Goal: Task Accomplishment & Management: Manage account settings

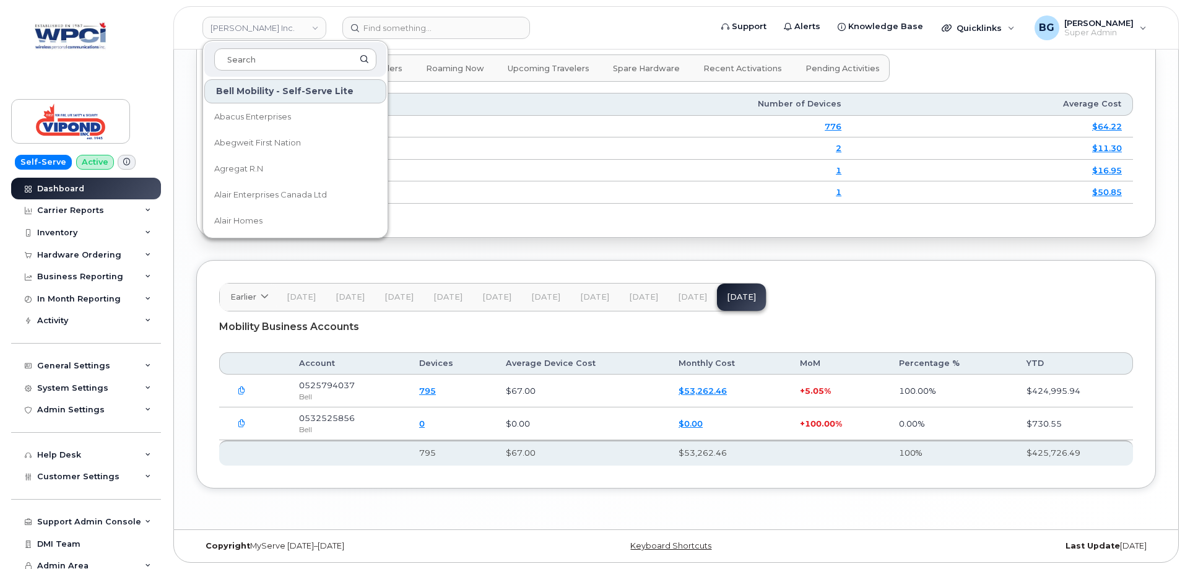
scroll to position [1575, 0]
type input "ytg"
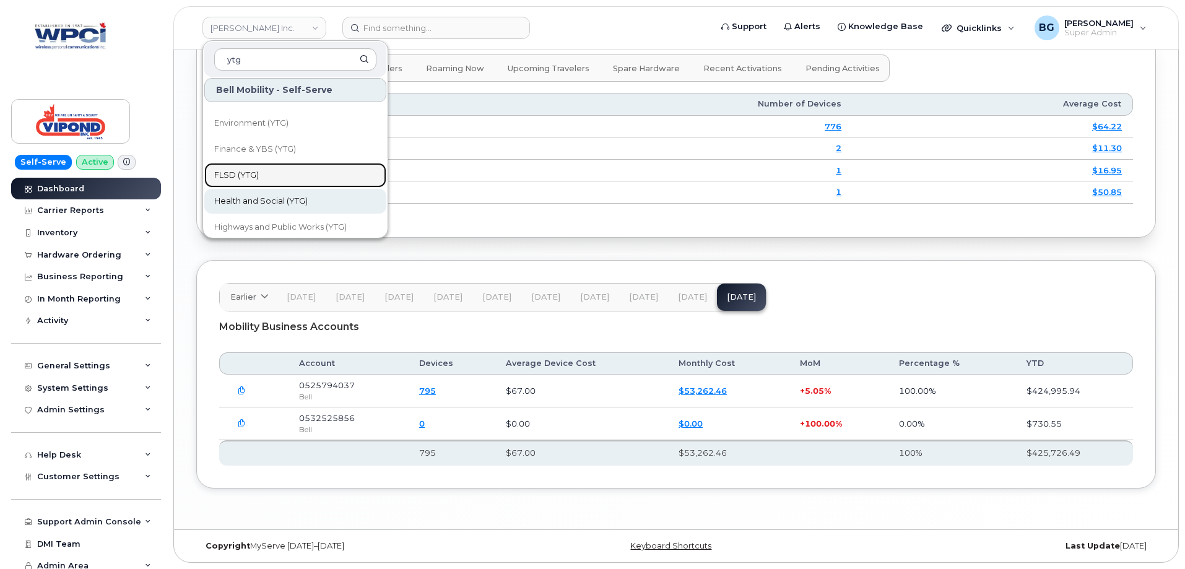
scroll to position [165, 0]
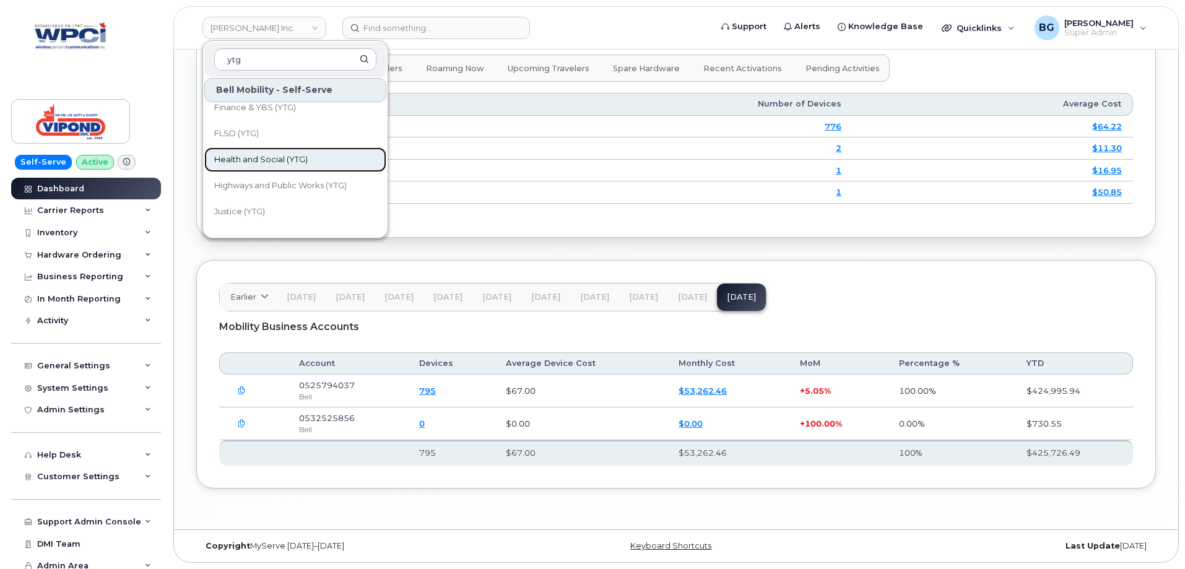
drag, startPoint x: 262, startPoint y: 157, endPoint x: 265, endPoint y: 164, distance: 7.8
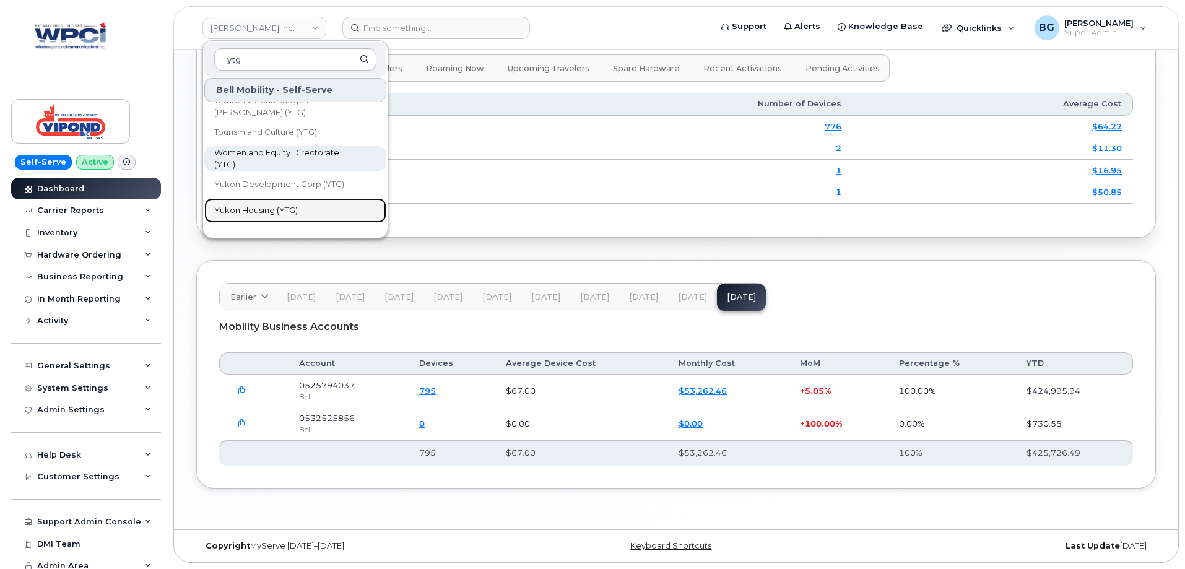
scroll to position [366, 0]
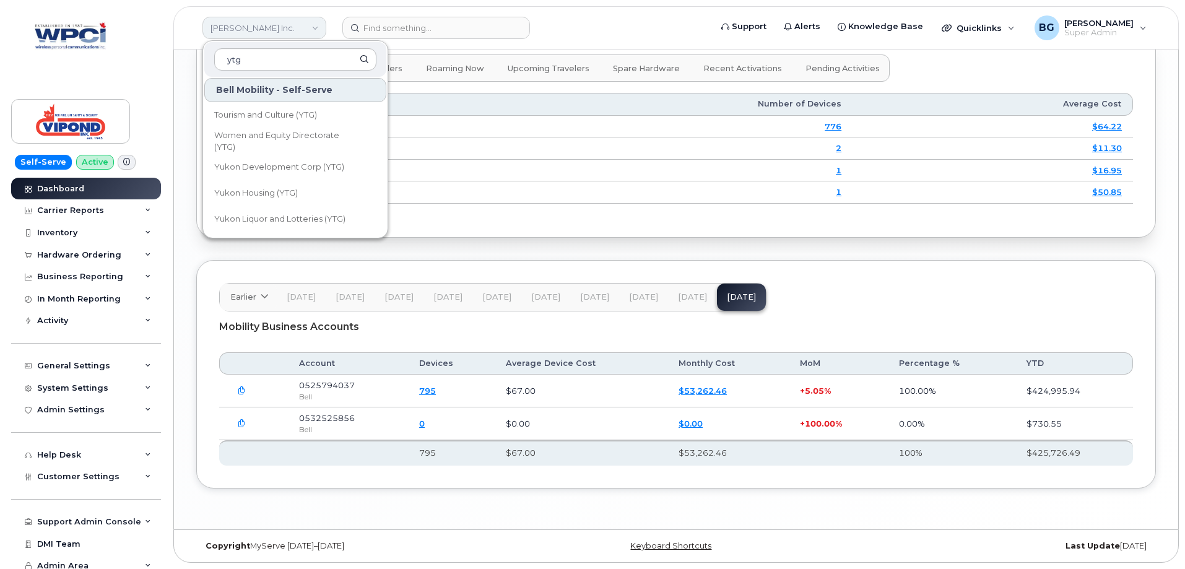
click at [247, 29] on link "Vipond Inc." at bounding box center [264, 28] width 124 height 22
drag, startPoint x: 260, startPoint y: 58, endPoint x: 193, endPoint y: 57, distance: 67.5
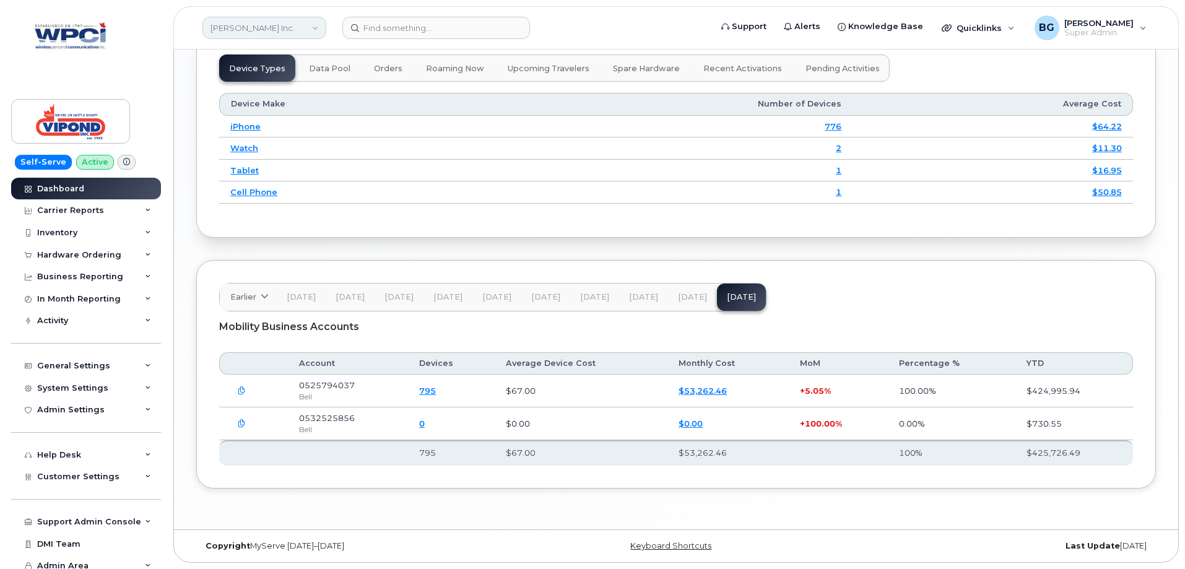
click at [251, 30] on link "Vipond Inc." at bounding box center [264, 28] width 124 height 22
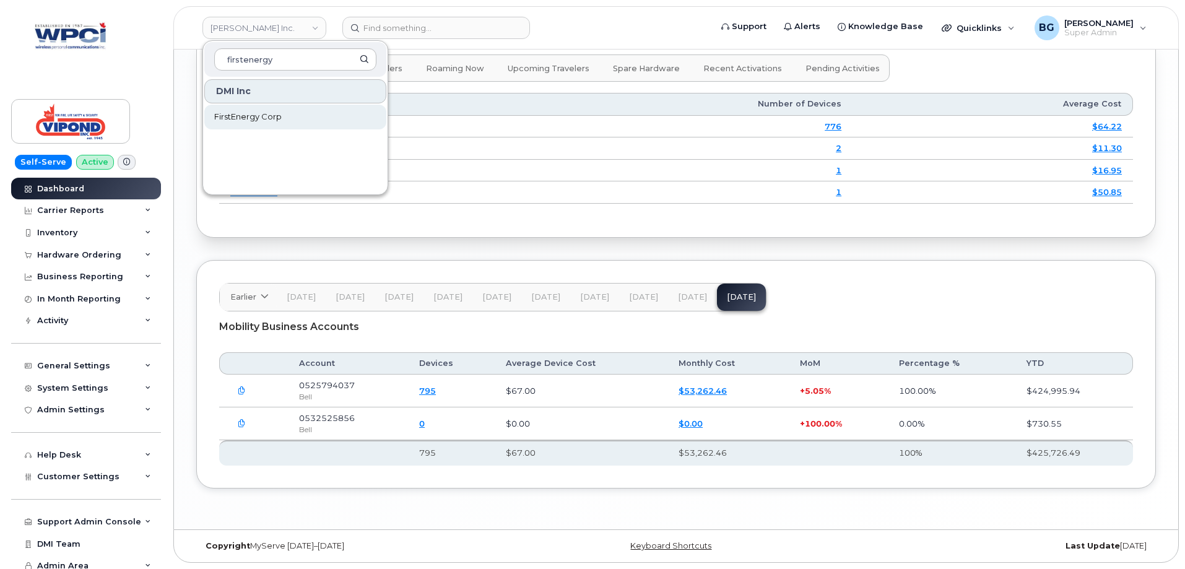
type input "firstenergy"
click at [248, 118] on span "FirstEnergy Corp" at bounding box center [247, 117] width 67 height 12
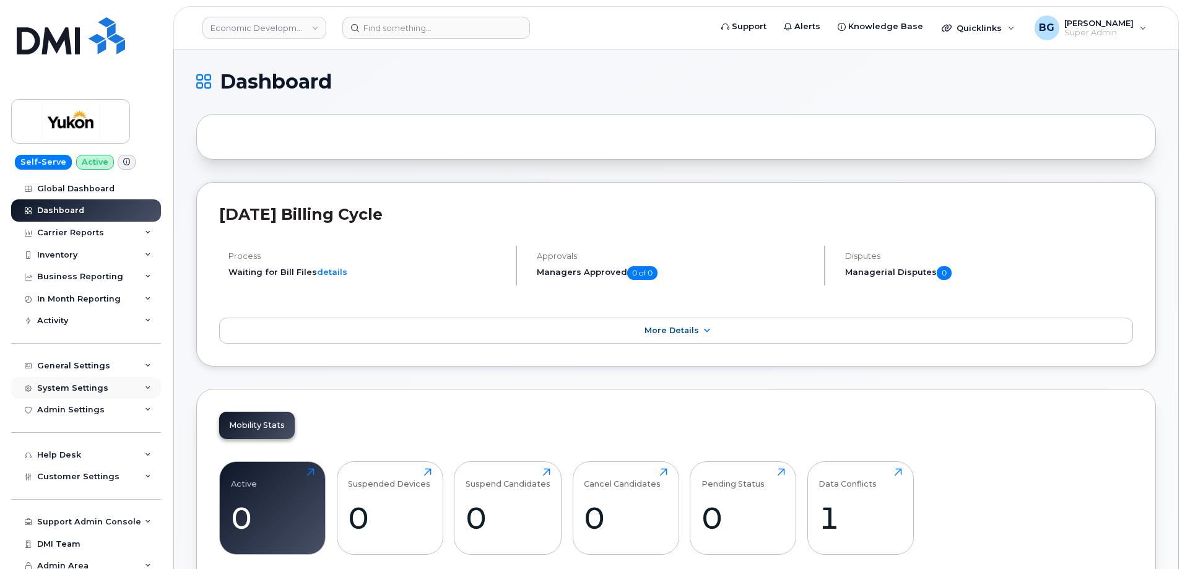
click at [72, 383] on div "System Settings" at bounding box center [72, 388] width 71 height 10
click at [66, 377] on div "System Settings" at bounding box center [86, 388] width 150 height 22
click at [72, 412] on div "Admin Settings" at bounding box center [70, 410] width 67 height 10
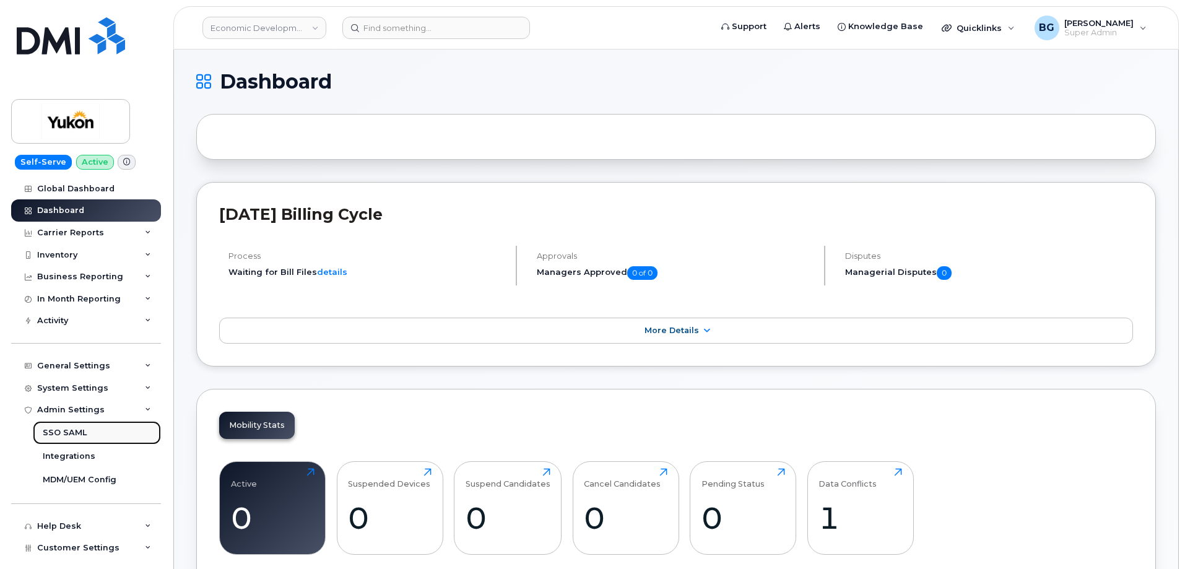
click at [64, 433] on div "SSO SAML" at bounding box center [65, 432] width 44 height 11
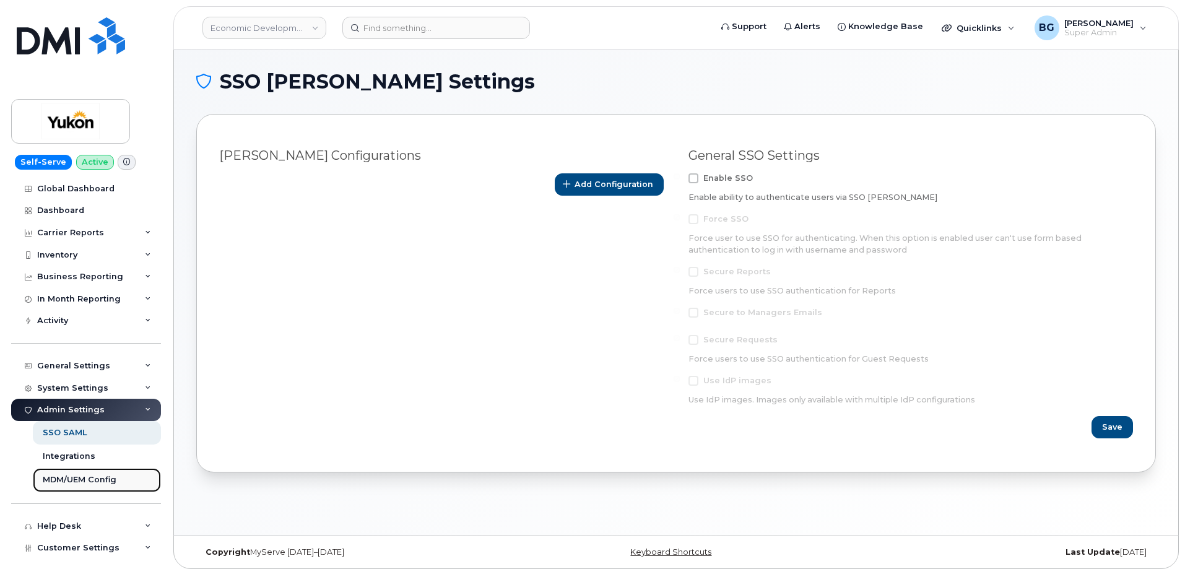
click at [64, 475] on div "MDM/UEM Config" at bounding box center [80, 479] width 74 height 11
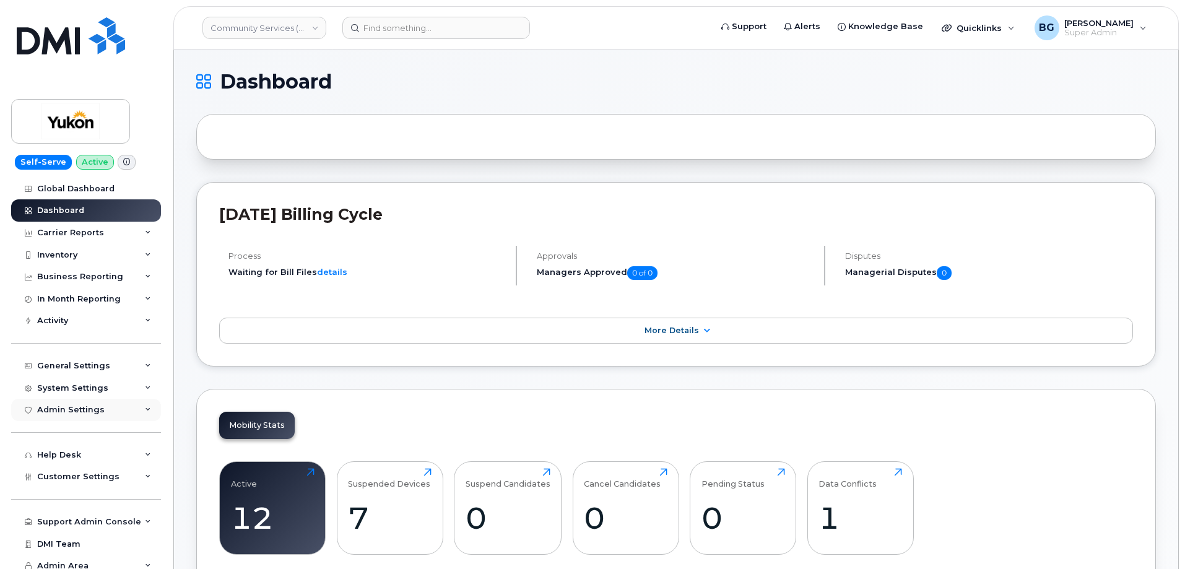
click at [71, 415] on div "Admin Settings" at bounding box center [86, 410] width 150 height 22
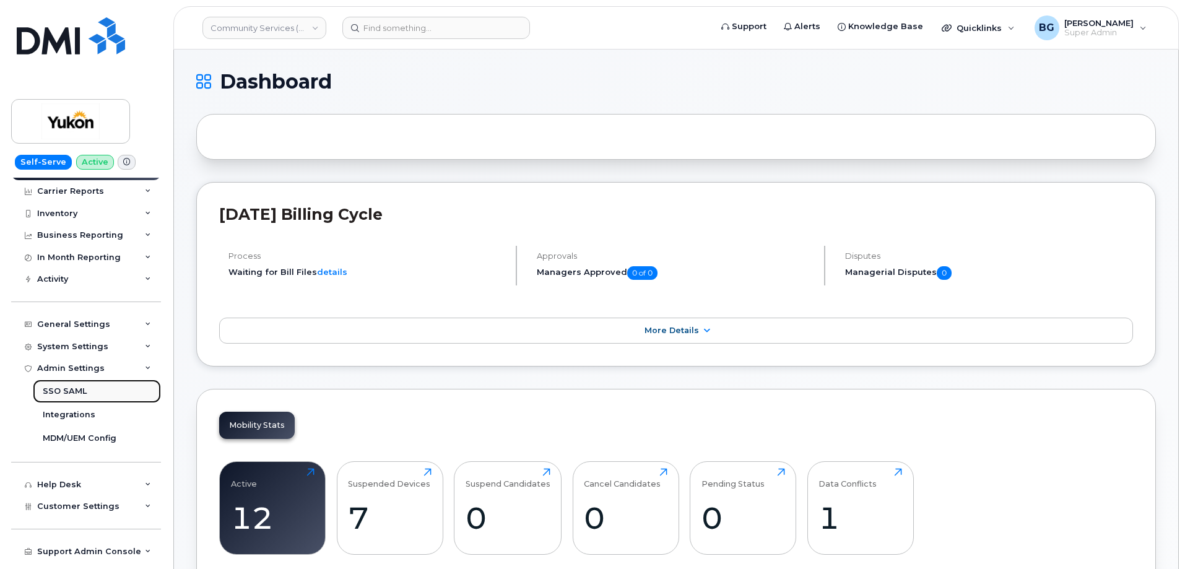
click at [59, 386] on div "SSO SAML" at bounding box center [65, 391] width 44 height 11
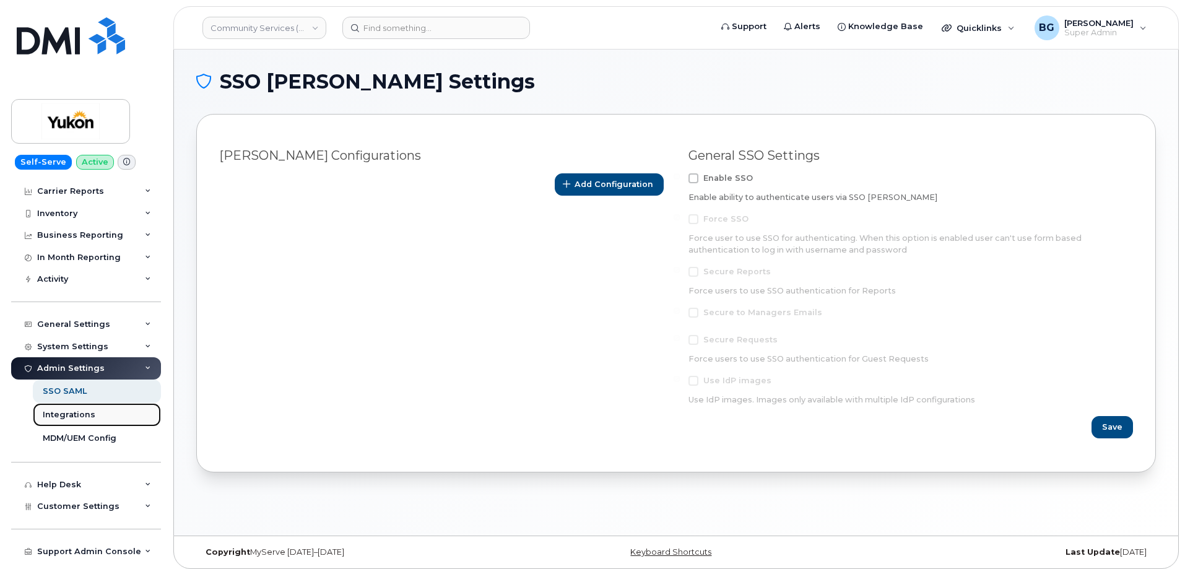
click at [70, 412] on div "Integrations" at bounding box center [69, 414] width 53 height 11
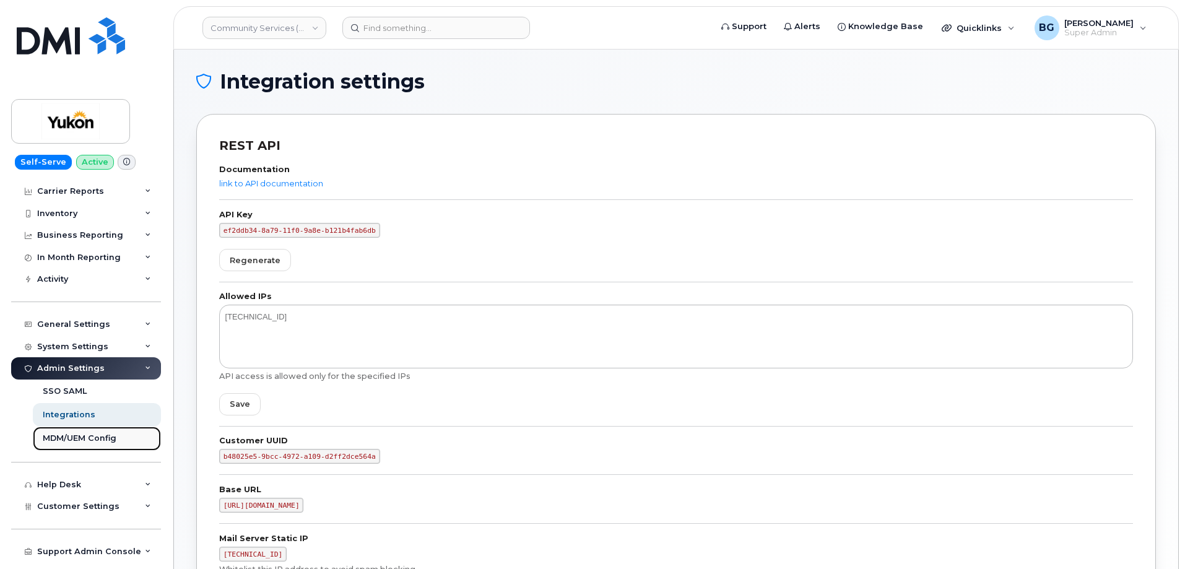
click at [74, 435] on div "MDM/UEM Config" at bounding box center [80, 438] width 74 height 11
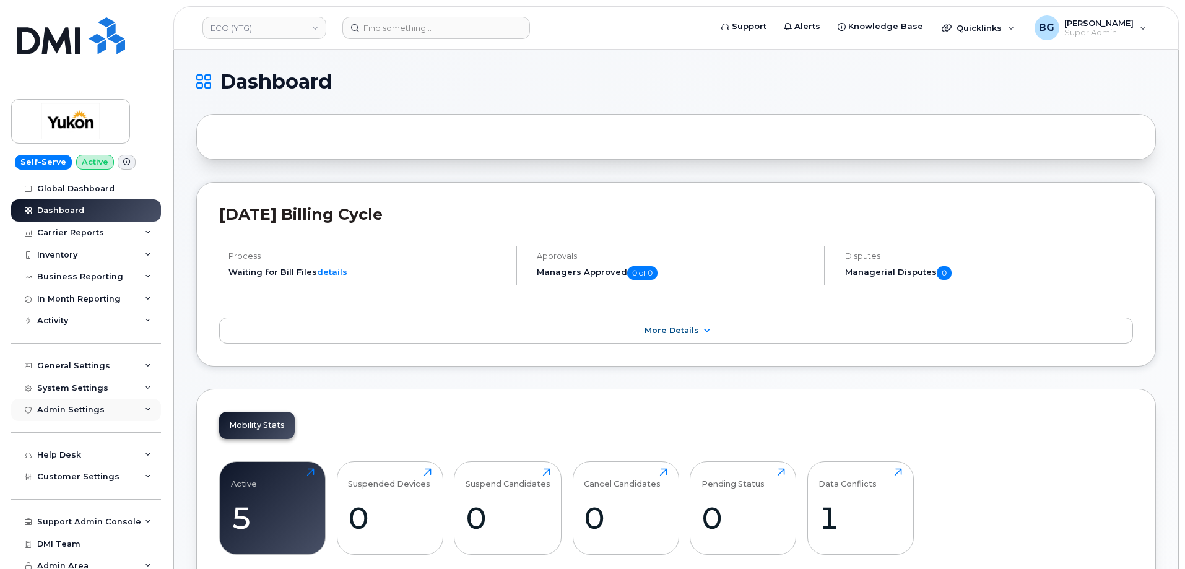
click at [62, 407] on div "Admin Settings" at bounding box center [70, 410] width 67 height 10
click at [61, 454] on div "Integrations" at bounding box center [69, 456] width 53 height 11
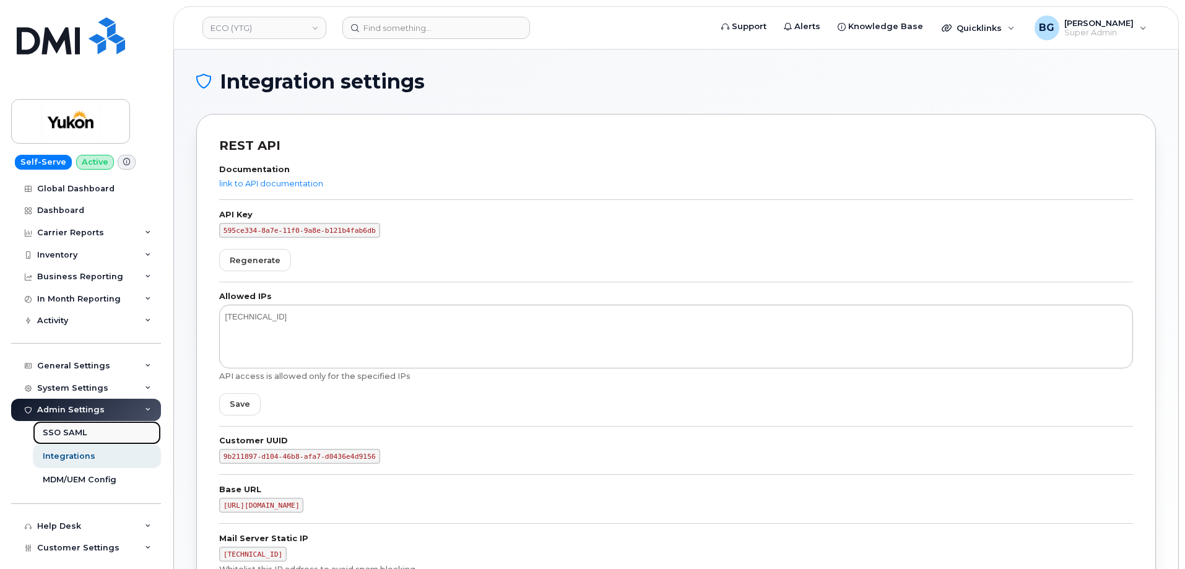
click at [58, 430] on div "SSO SAML" at bounding box center [65, 432] width 44 height 11
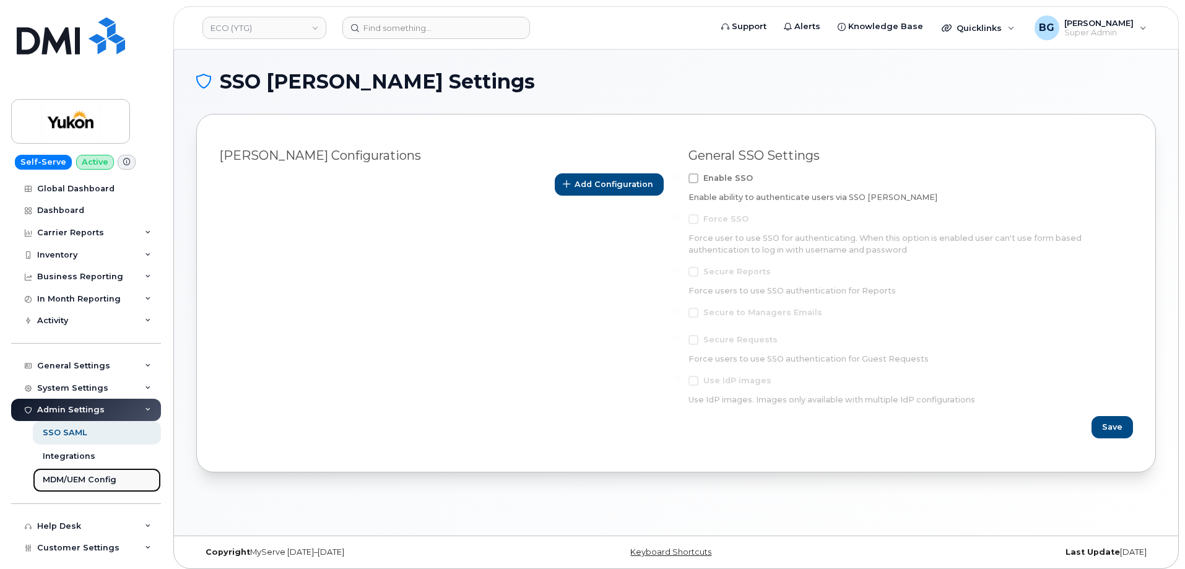
click at [66, 474] on div "MDM/UEM Config" at bounding box center [80, 479] width 74 height 11
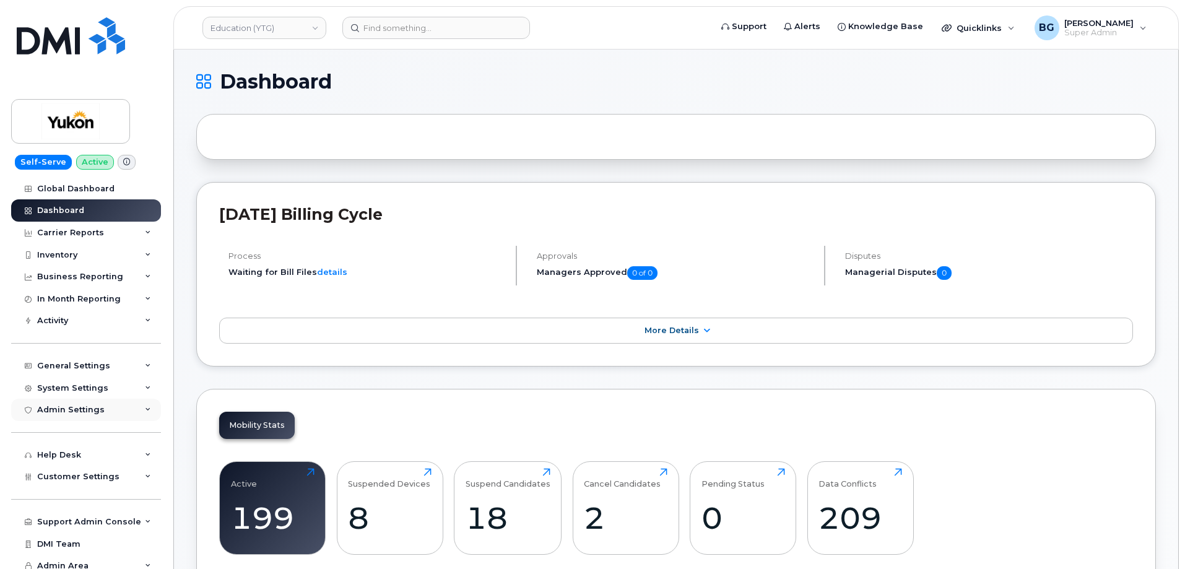
click at [78, 410] on div "Admin Settings" at bounding box center [70, 410] width 67 height 10
click at [64, 431] on div "SSO SAML" at bounding box center [65, 432] width 44 height 11
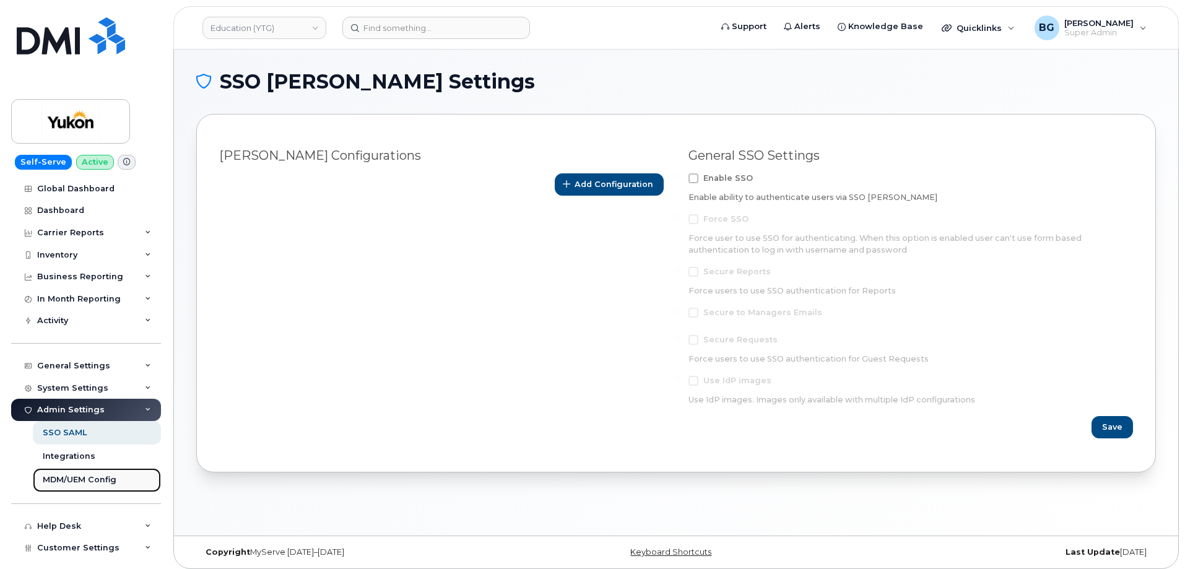
click at [67, 477] on div "MDM/UEM Config" at bounding box center [80, 479] width 74 height 11
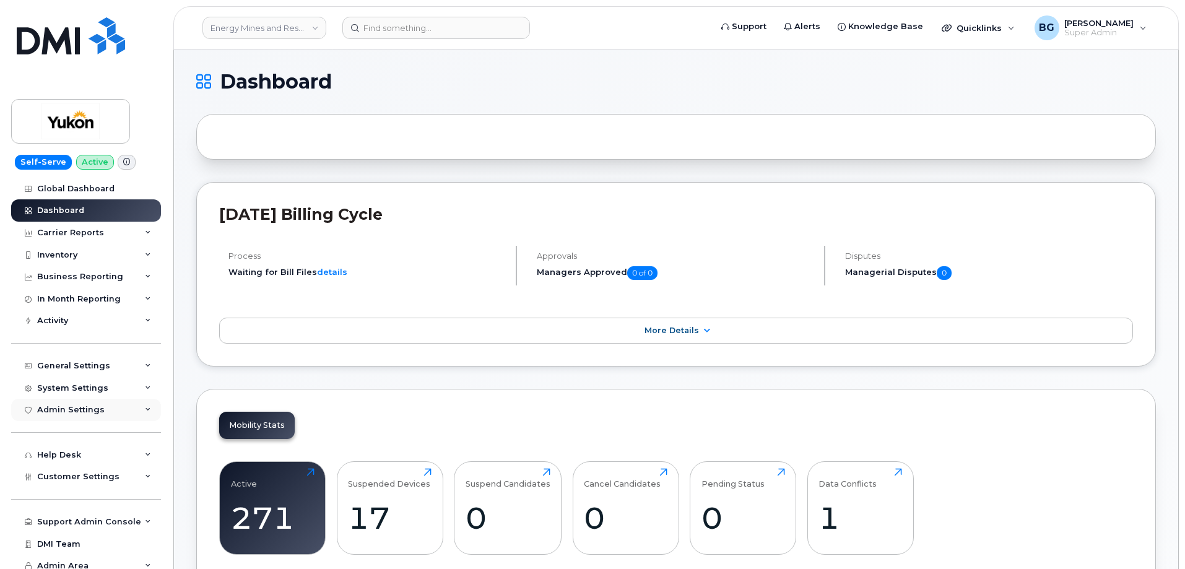
click at [66, 409] on div "Admin Settings" at bounding box center [70, 410] width 67 height 10
click at [63, 428] on div "SSO SAML" at bounding box center [65, 432] width 44 height 11
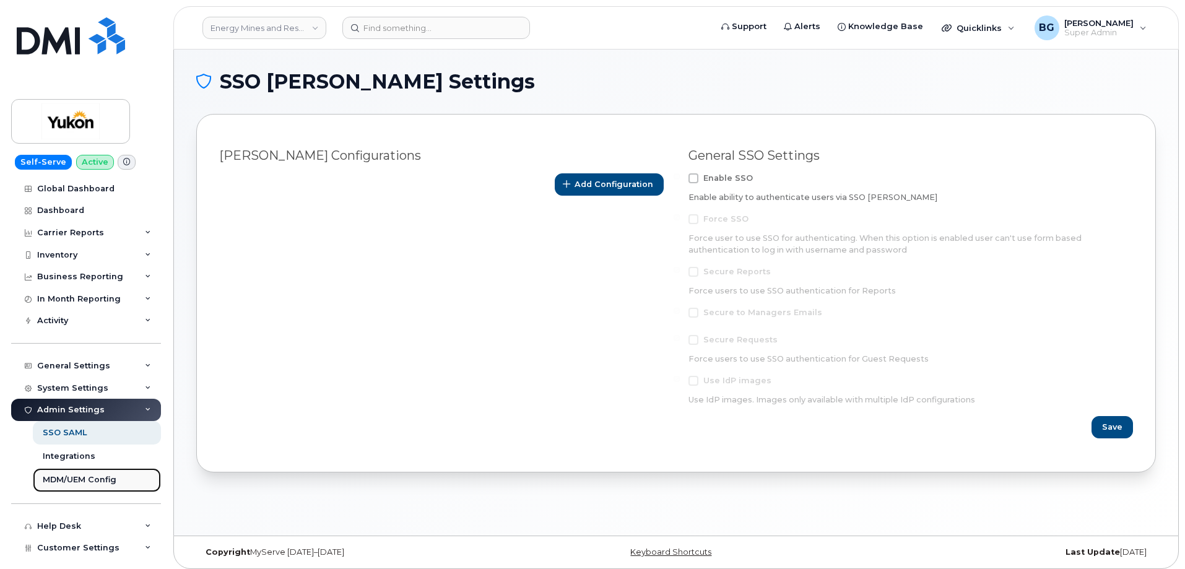
click at [62, 476] on div "MDM/UEM Config" at bounding box center [80, 479] width 74 height 11
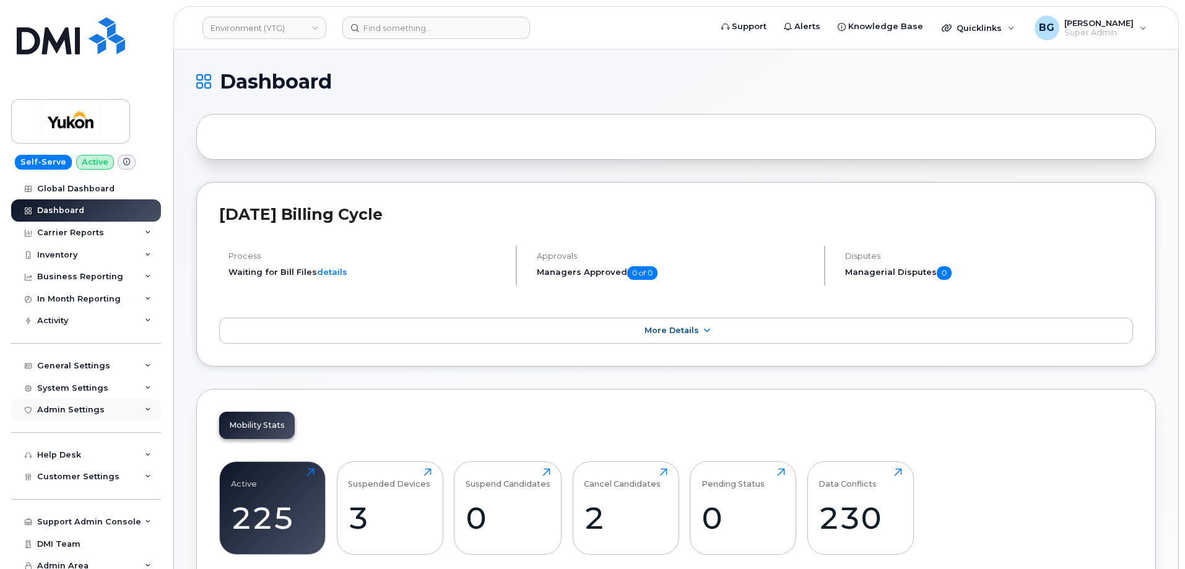
click at [68, 407] on div "Admin Settings" at bounding box center [70, 410] width 67 height 10
click at [59, 433] on div "SSO SAML" at bounding box center [65, 432] width 44 height 11
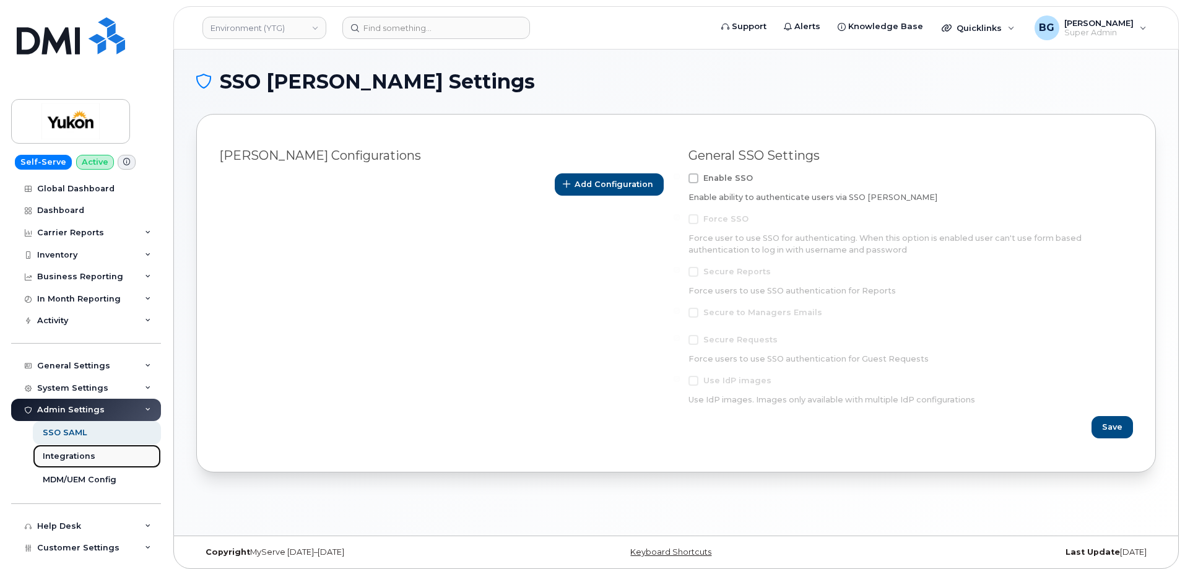
click at [56, 454] on div "Integrations" at bounding box center [69, 456] width 53 height 11
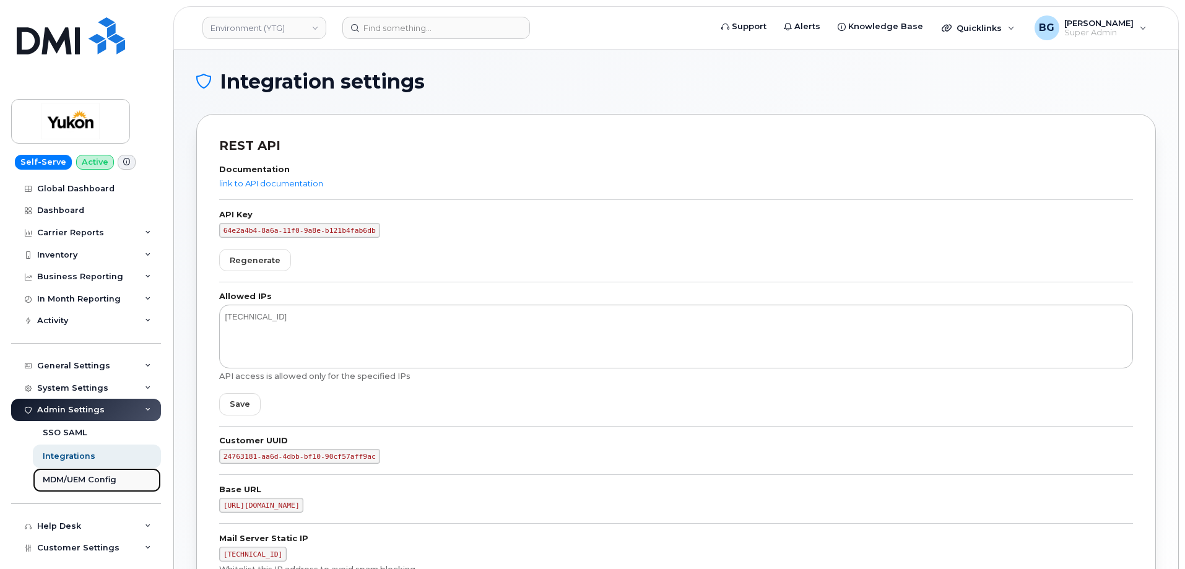
click at [63, 474] on link "MDM/UEM Config" at bounding box center [97, 480] width 128 height 24
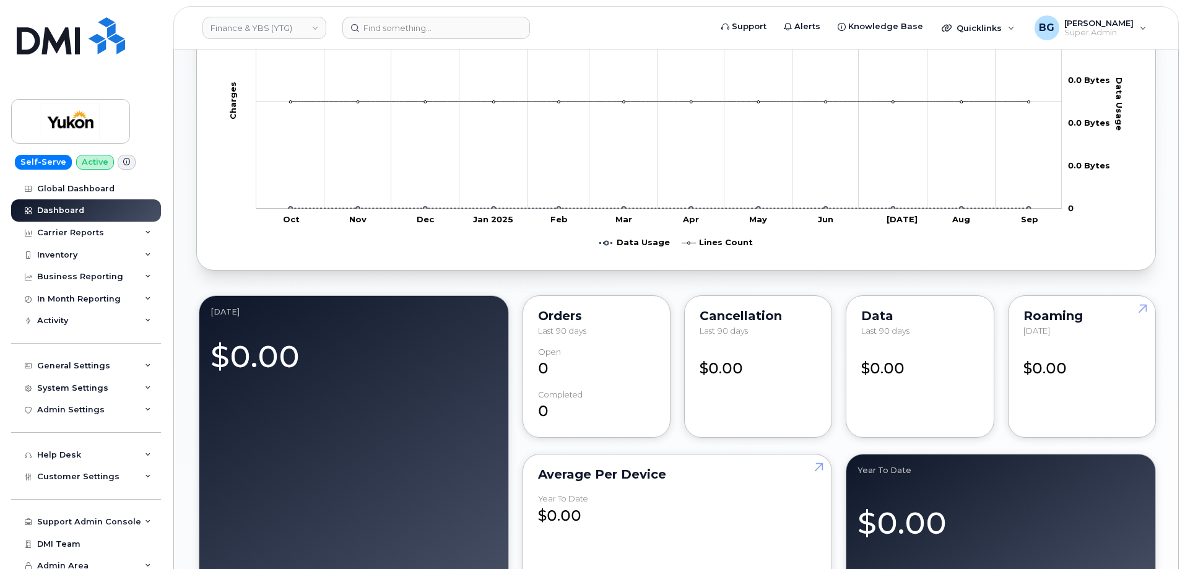
scroll to position [673, 0]
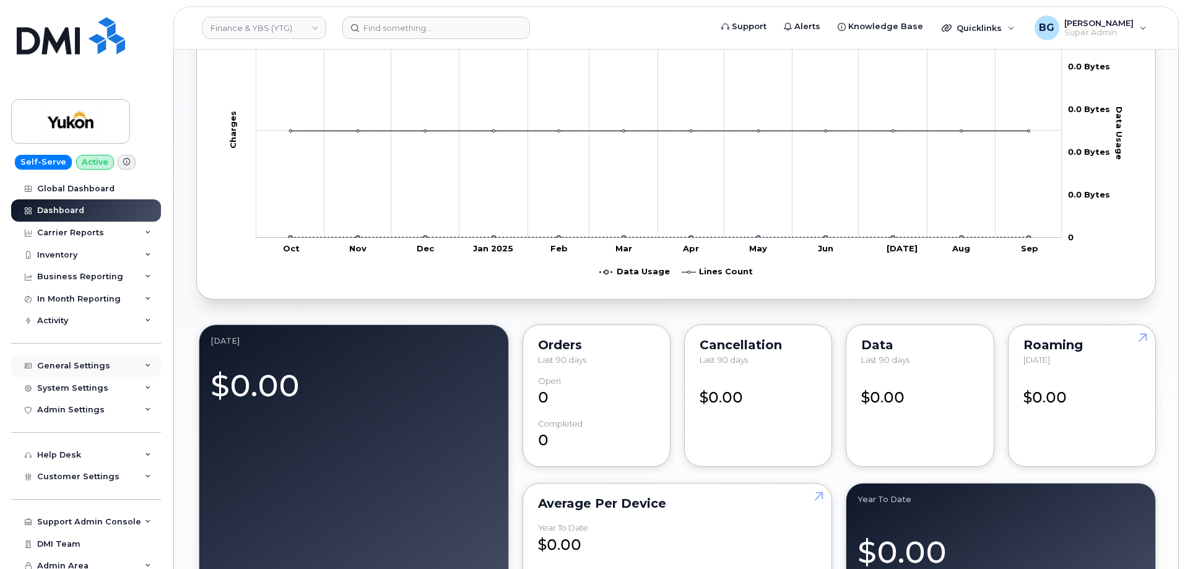
click at [89, 363] on div "General Settings" at bounding box center [73, 366] width 73 height 10
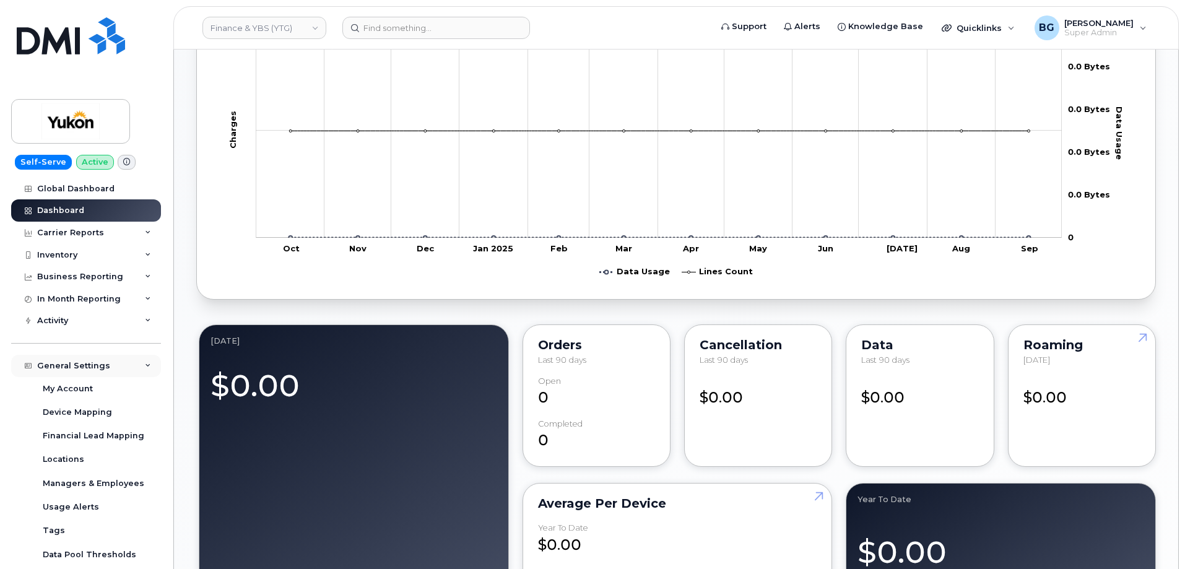
click at [89, 363] on div "General Settings" at bounding box center [73, 366] width 73 height 10
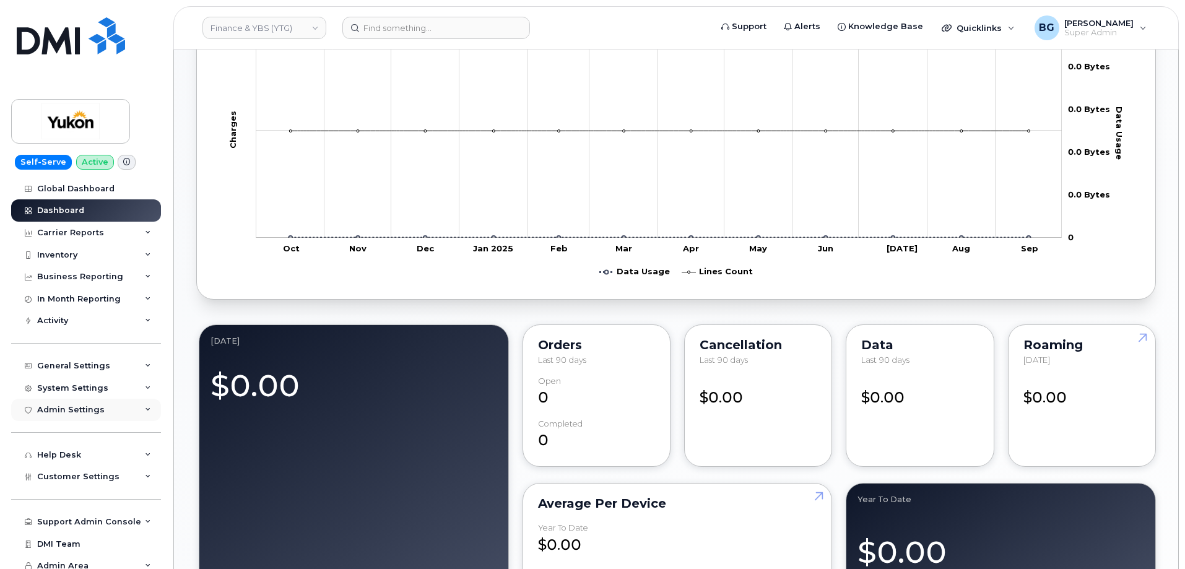
click at [72, 412] on div "Admin Settings" at bounding box center [70, 410] width 67 height 10
click at [63, 431] on div "SSO SAML" at bounding box center [65, 432] width 44 height 11
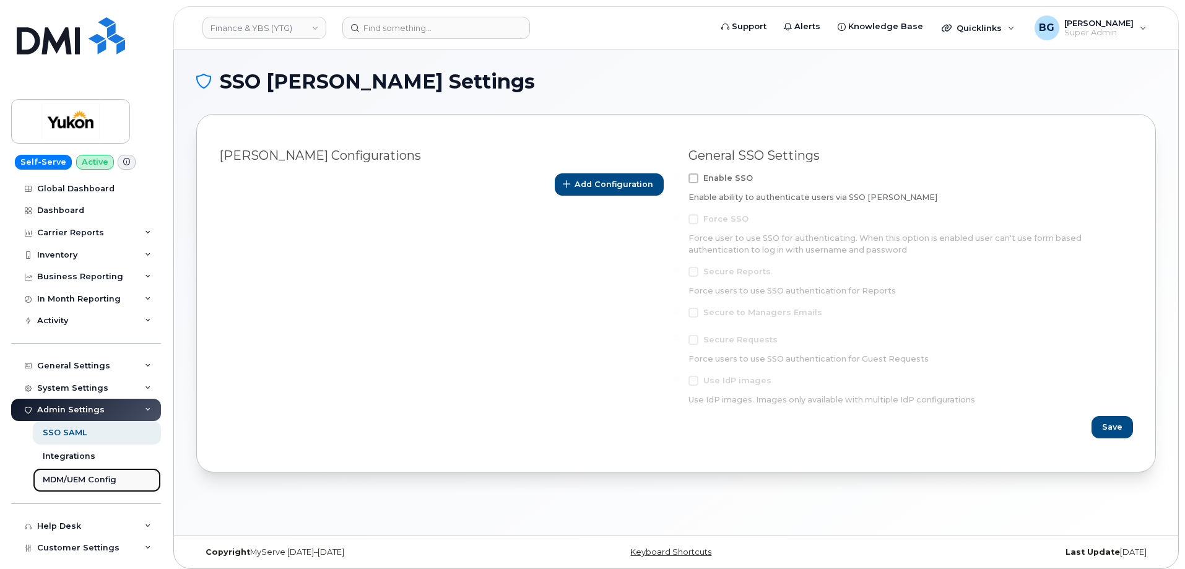
click at [87, 475] on div "MDM/UEM Config" at bounding box center [80, 479] width 74 height 11
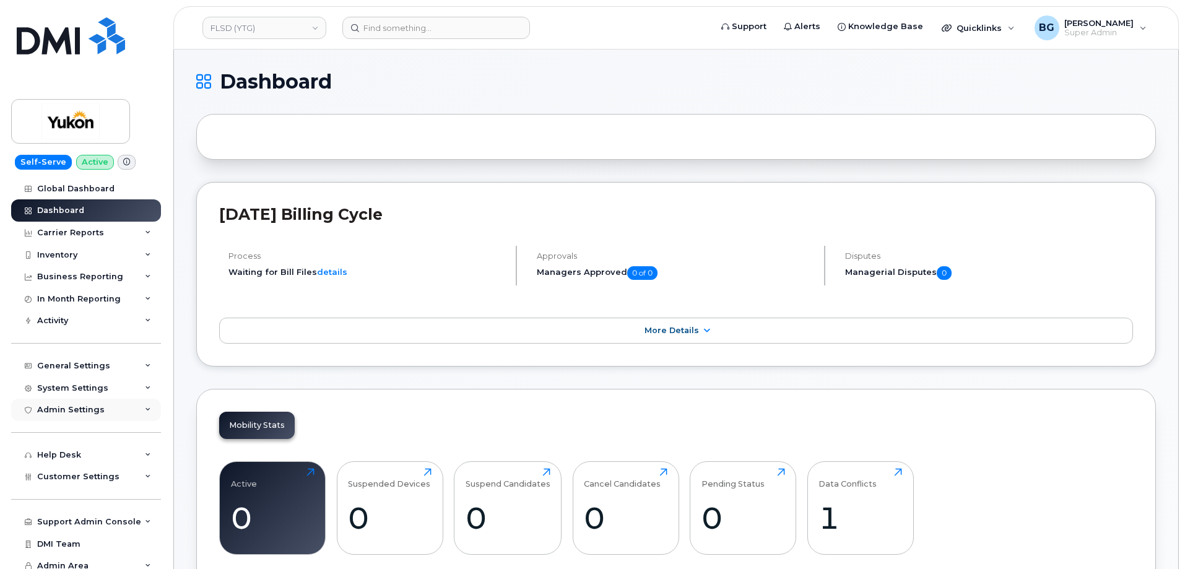
click at [67, 409] on div "Admin Settings" at bounding box center [70, 410] width 67 height 10
click at [59, 427] on div "SSO SAML" at bounding box center [65, 432] width 44 height 11
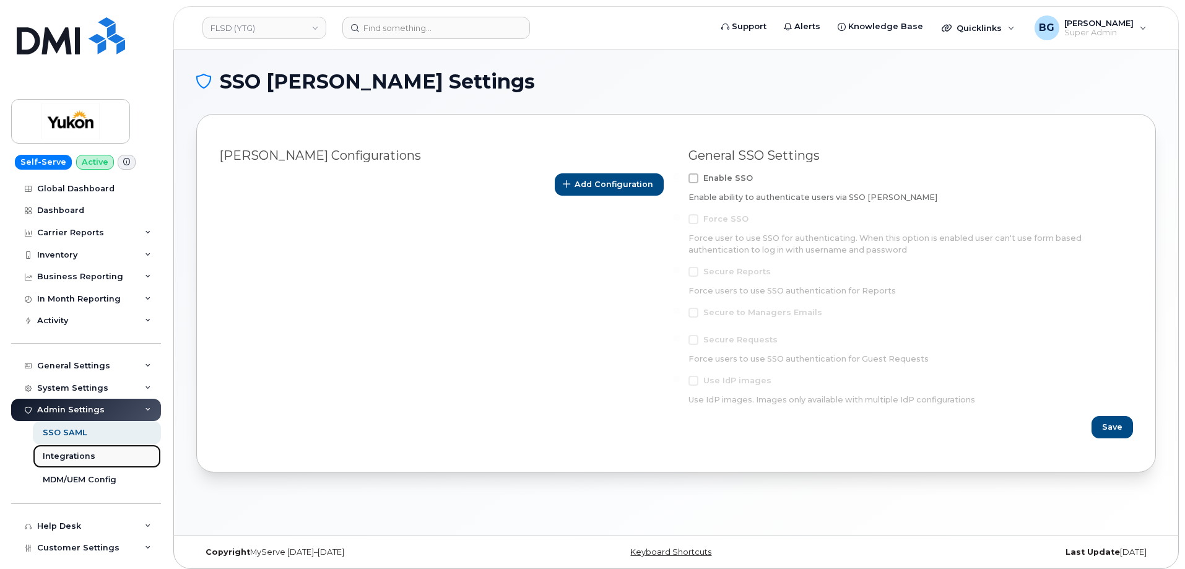
click at [71, 457] on div "Integrations" at bounding box center [69, 456] width 53 height 11
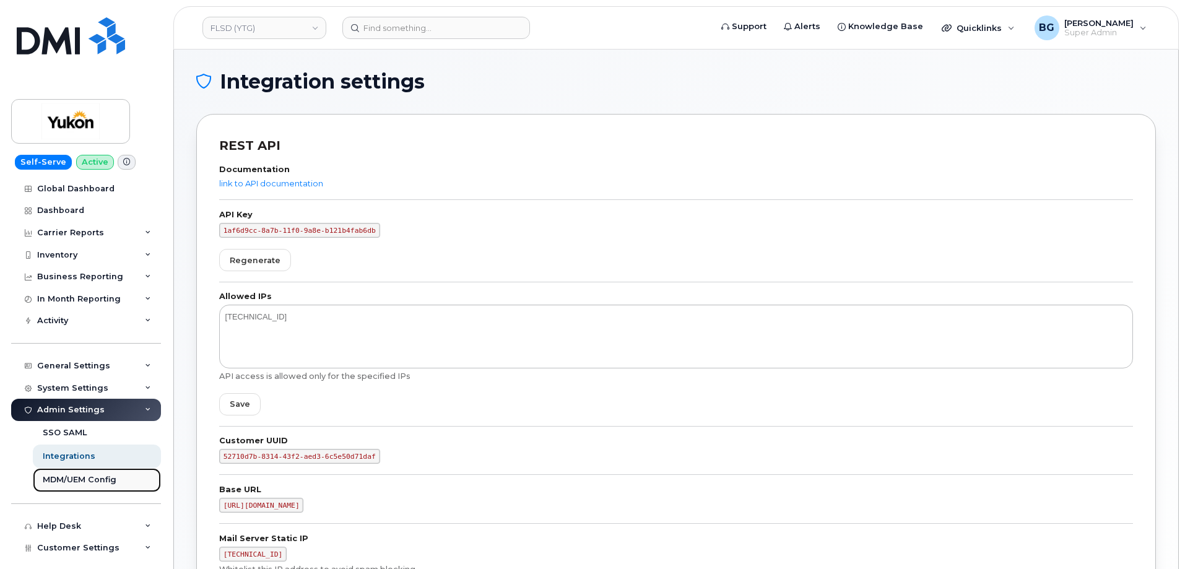
click at [77, 477] on div "MDM/UEM Config" at bounding box center [80, 479] width 74 height 11
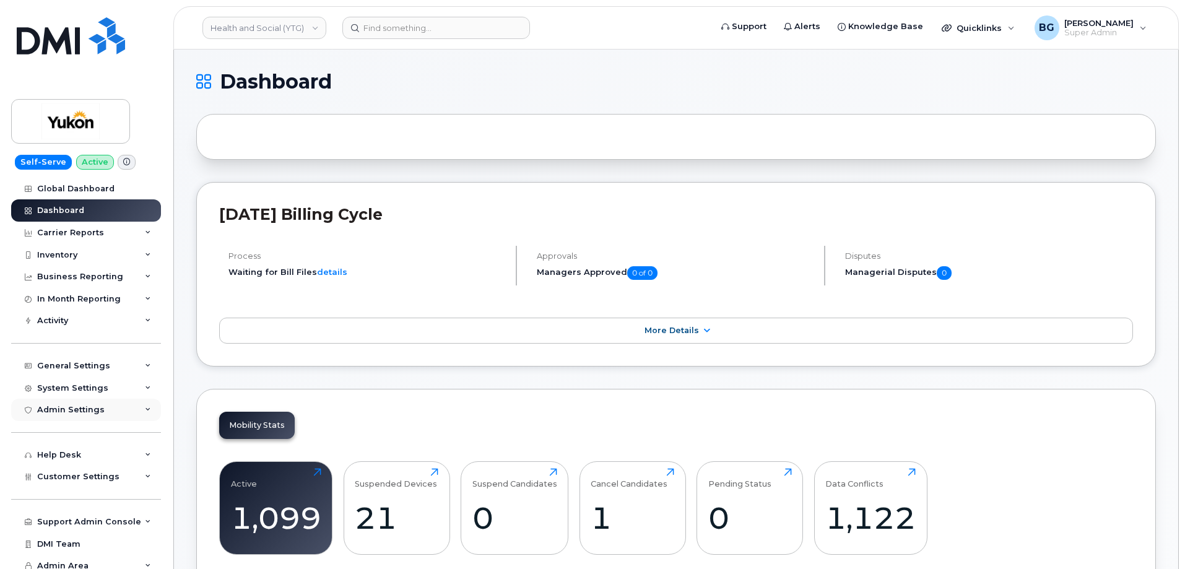
click at [80, 407] on div "Admin Settings" at bounding box center [70, 410] width 67 height 10
click at [69, 427] on div "SSO SAML" at bounding box center [65, 432] width 44 height 11
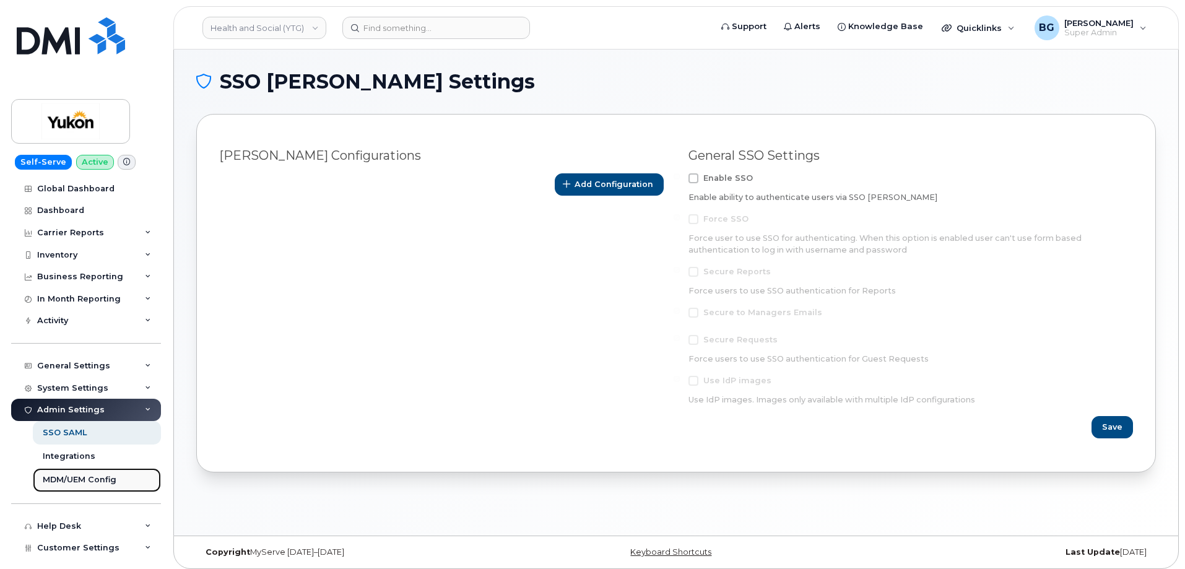
click at [74, 480] on div "MDM/UEM Config" at bounding box center [80, 479] width 74 height 11
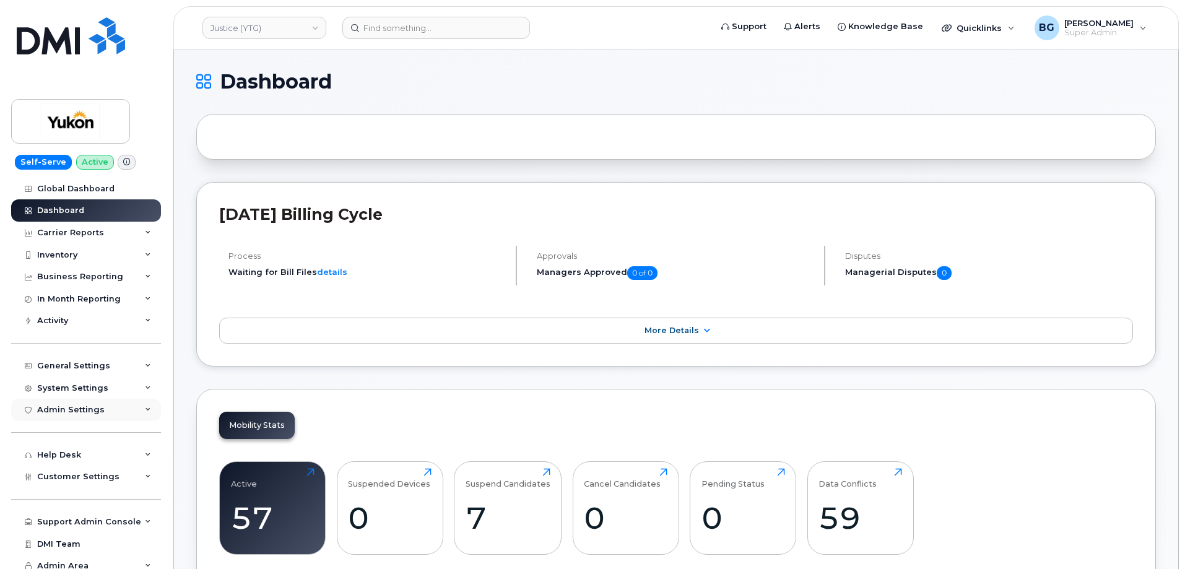
click at [79, 412] on div "Admin Settings" at bounding box center [70, 410] width 67 height 10
click at [67, 430] on div "SSO SAML" at bounding box center [65, 432] width 44 height 11
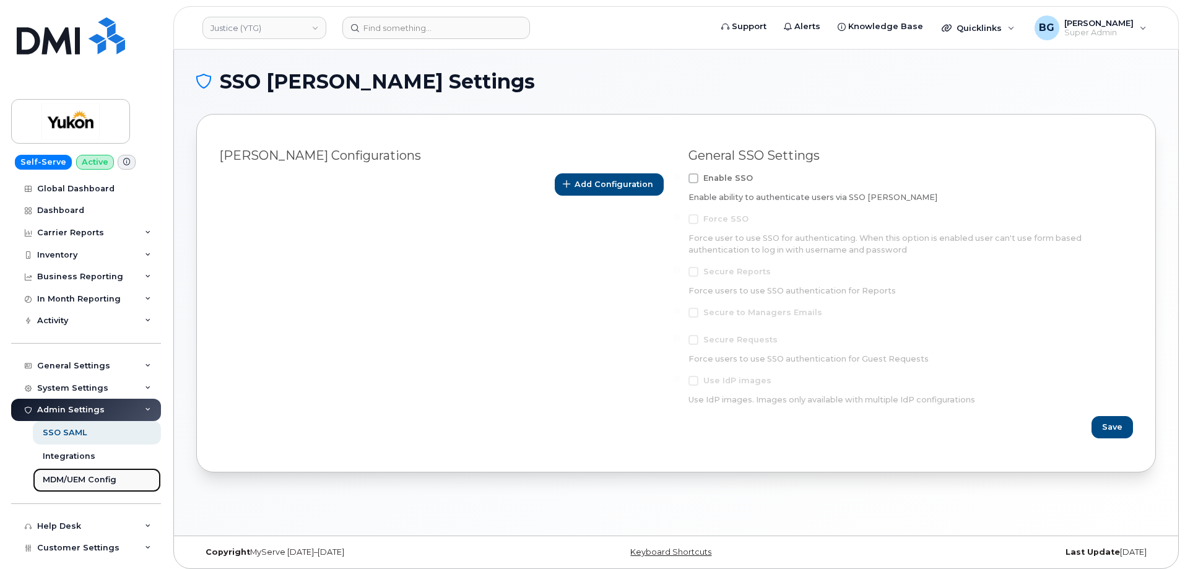
click at [58, 477] on div "MDM/UEM Config" at bounding box center [80, 479] width 74 height 11
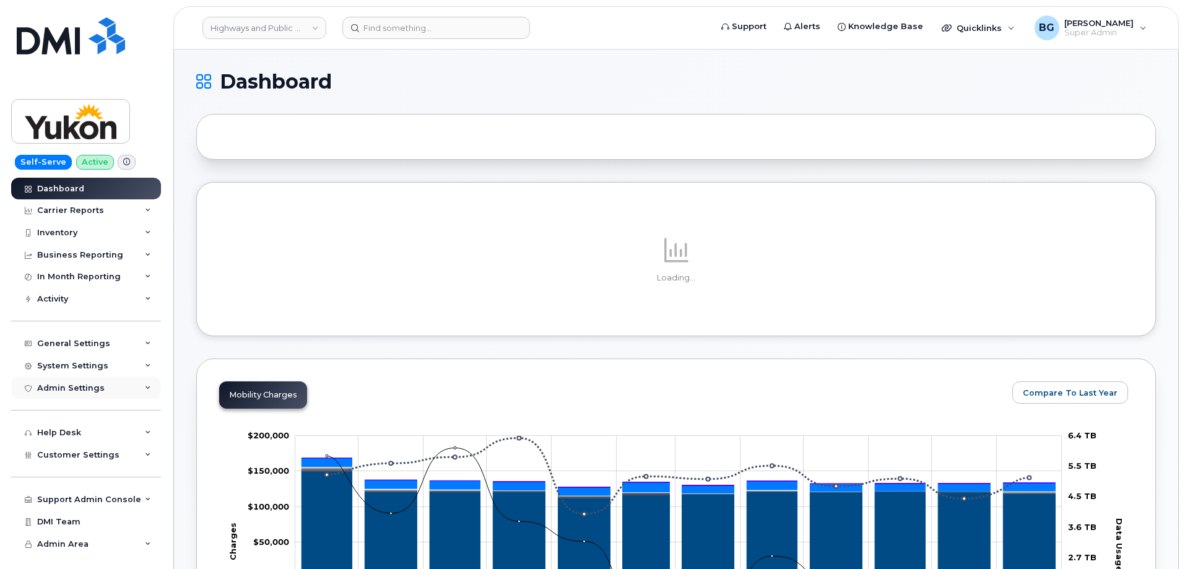
click at [89, 390] on div "Admin Settings" at bounding box center [70, 388] width 67 height 10
click at [76, 407] on div "SSO SAML" at bounding box center [65, 410] width 44 height 11
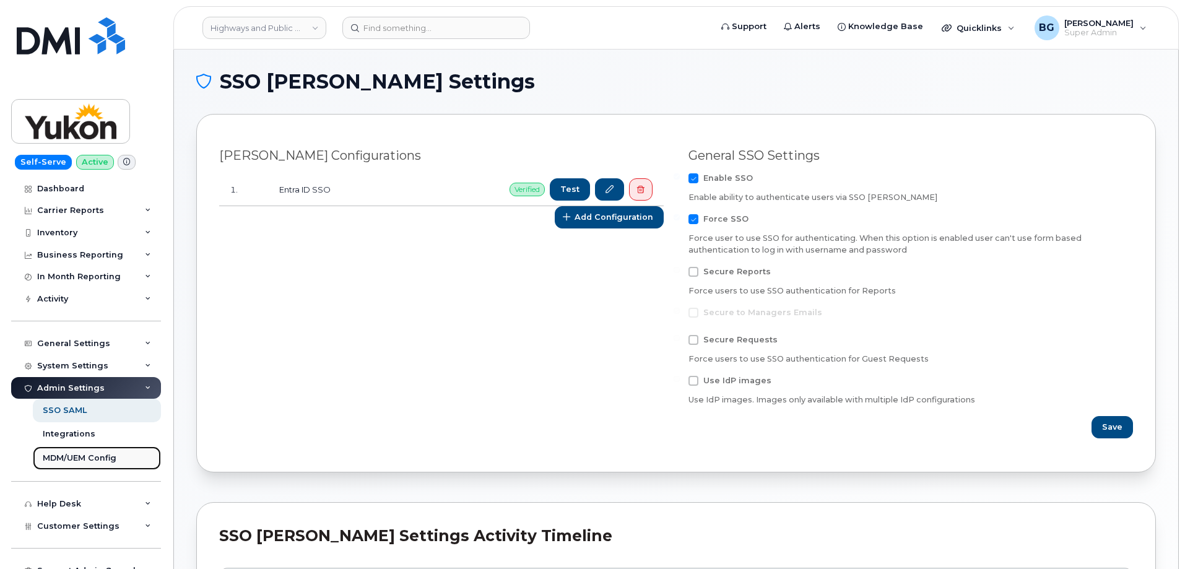
click at [72, 455] on div "MDM/UEM Config" at bounding box center [80, 457] width 74 height 11
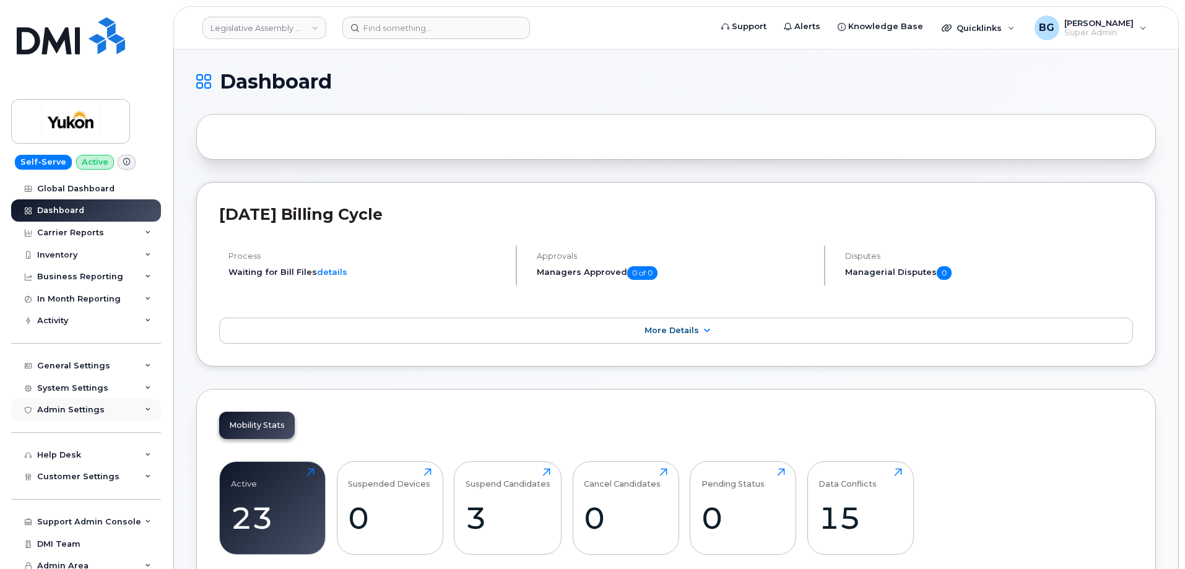
click at [74, 411] on div "Admin Settings" at bounding box center [70, 410] width 67 height 10
click at [65, 430] on div "SSO SAML" at bounding box center [65, 432] width 44 height 11
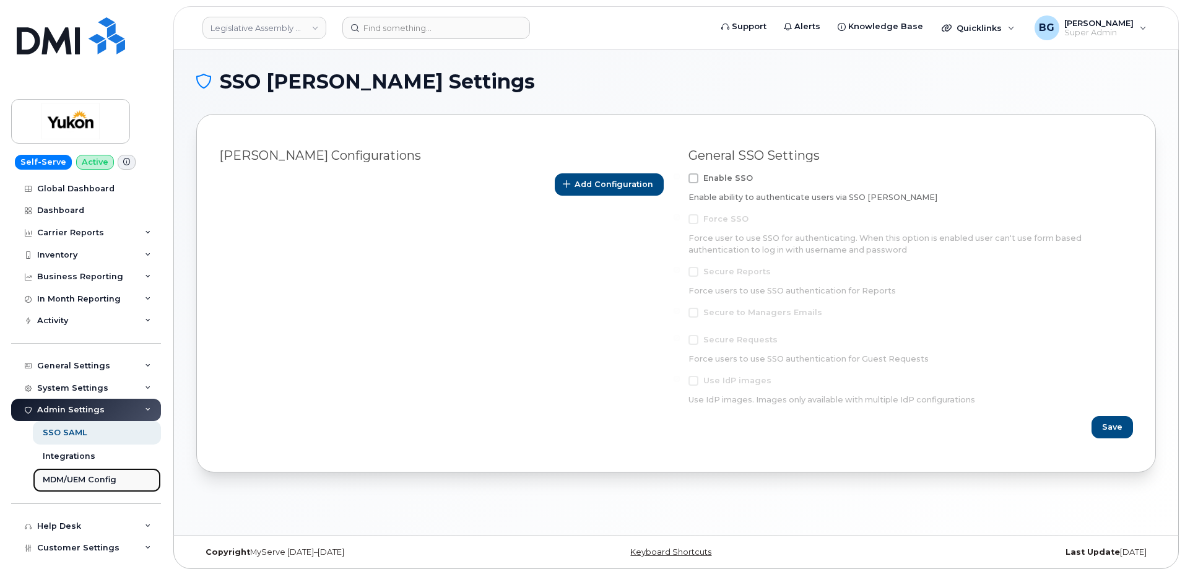
click at [78, 479] on div "MDM/UEM Config" at bounding box center [80, 479] width 74 height 11
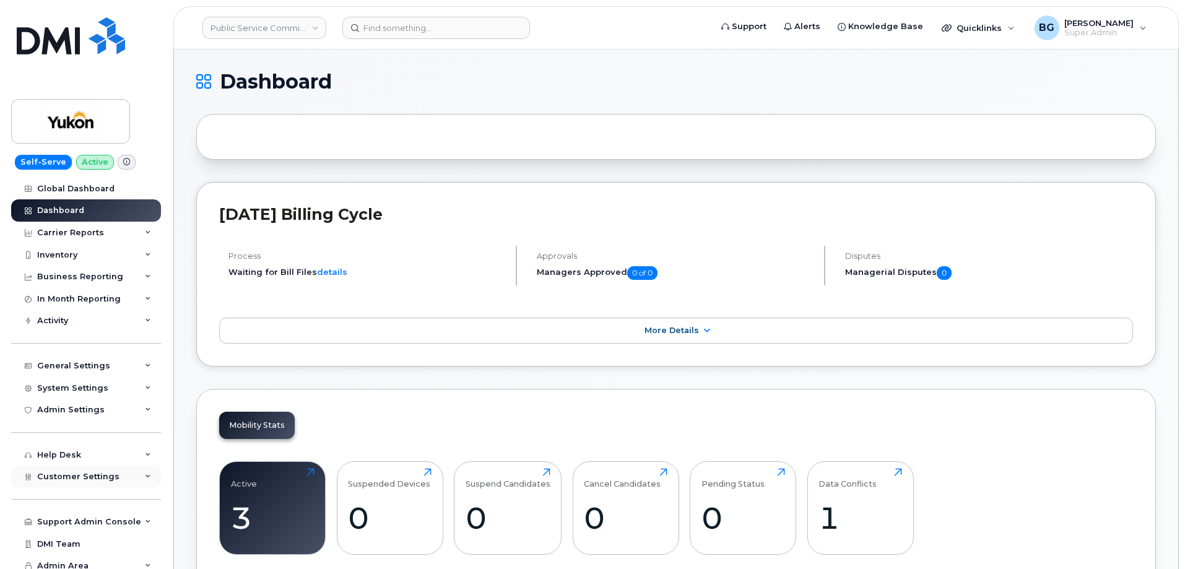
click at [77, 472] on span "Customer Settings" at bounding box center [78, 476] width 82 height 9
click at [61, 406] on div "Admin Settings" at bounding box center [70, 410] width 67 height 10
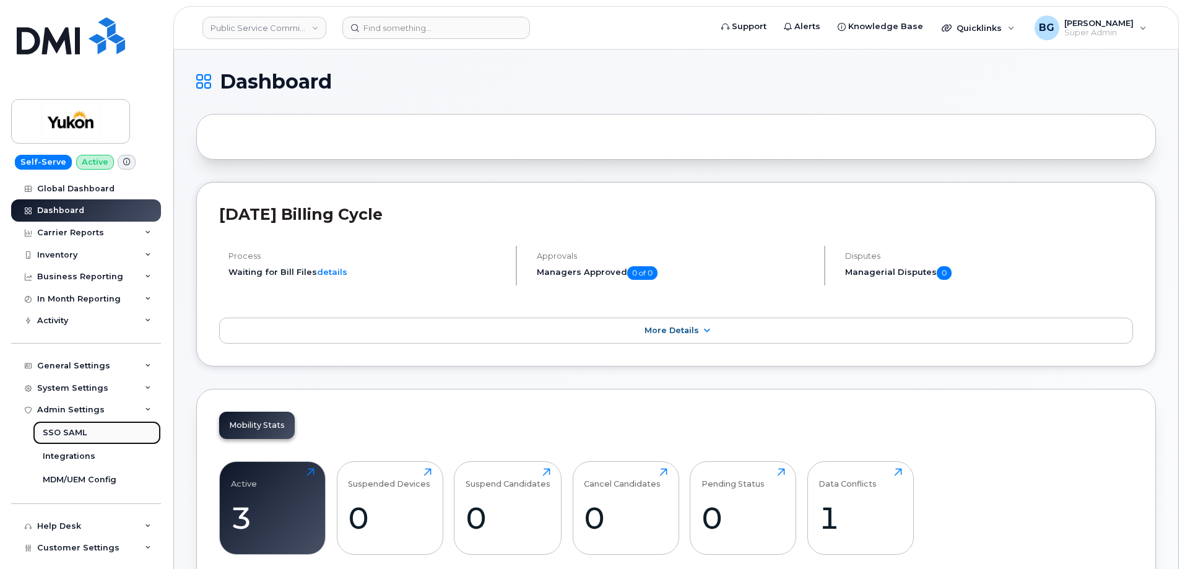
click at [55, 436] on div "SSO SAML" at bounding box center [65, 432] width 44 height 11
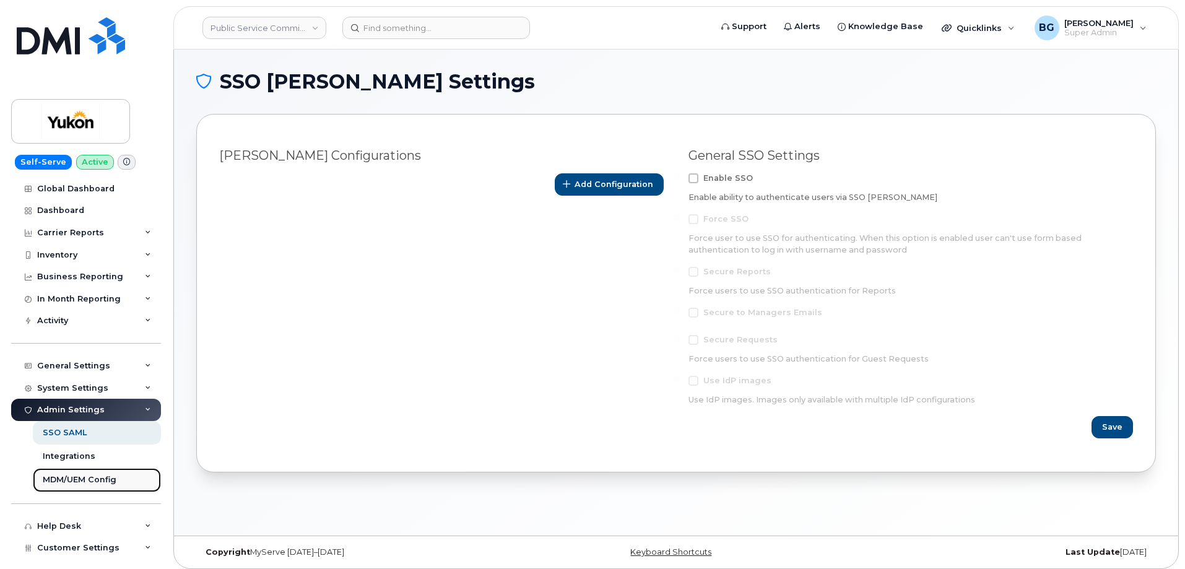
click at [59, 475] on div "MDM/UEM Config" at bounding box center [80, 479] width 74 height 11
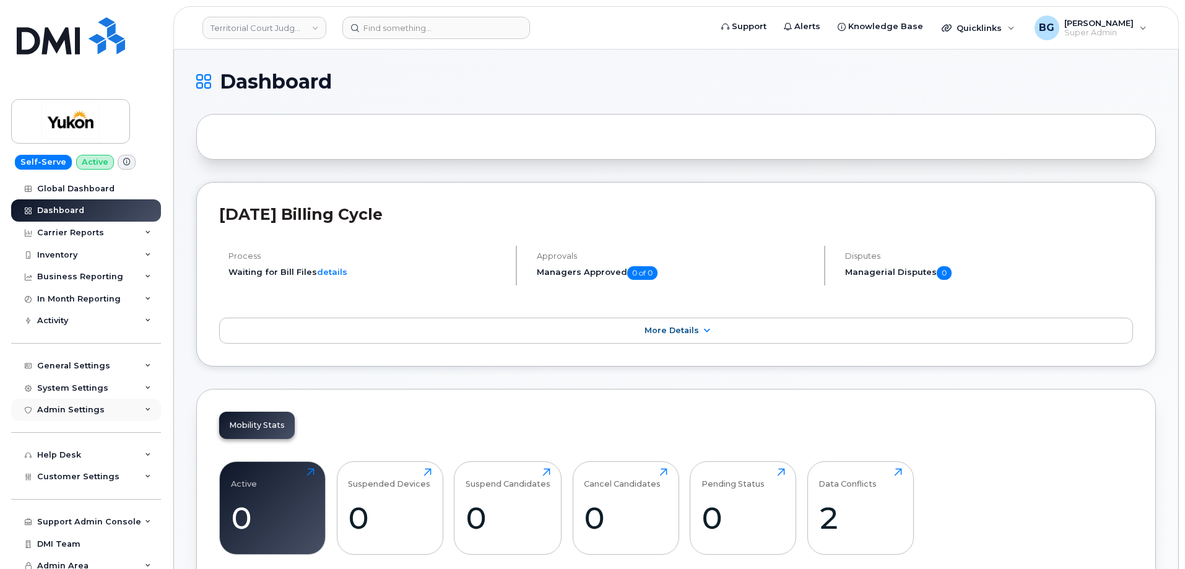
click at [67, 409] on div "Admin Settings" at bounding box center [70, 410] width 67 height 10
click at [59, 426] on link "SSO SAML" at bounding box center [97, 433] width 128 height 24
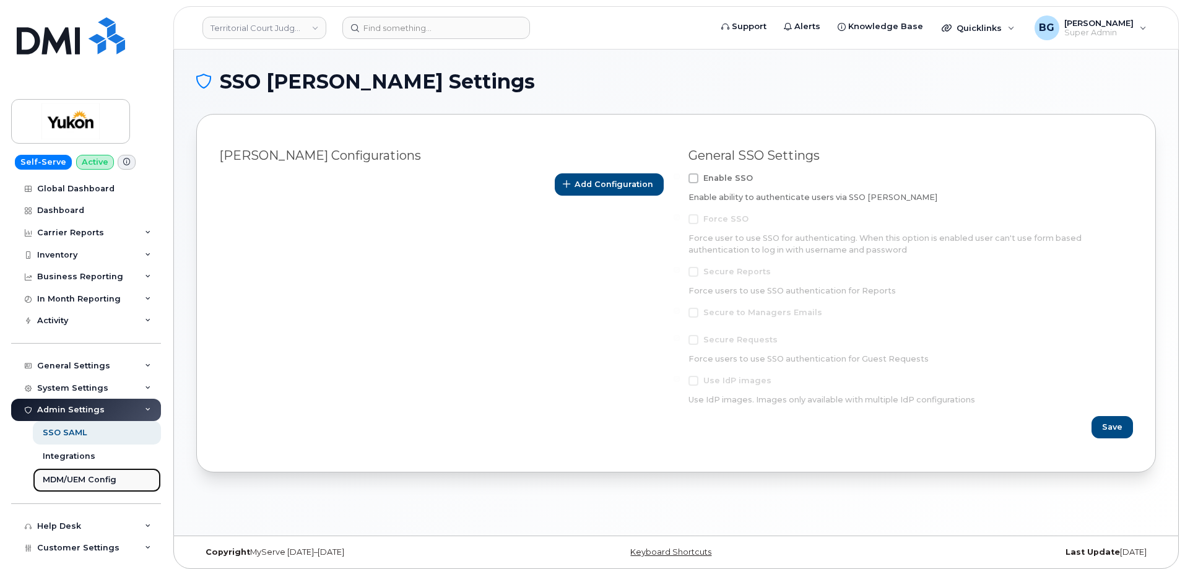
click at [53, 479] on div "MDM/UEM Config" at bounding box center [80, 479] width 74 height 11
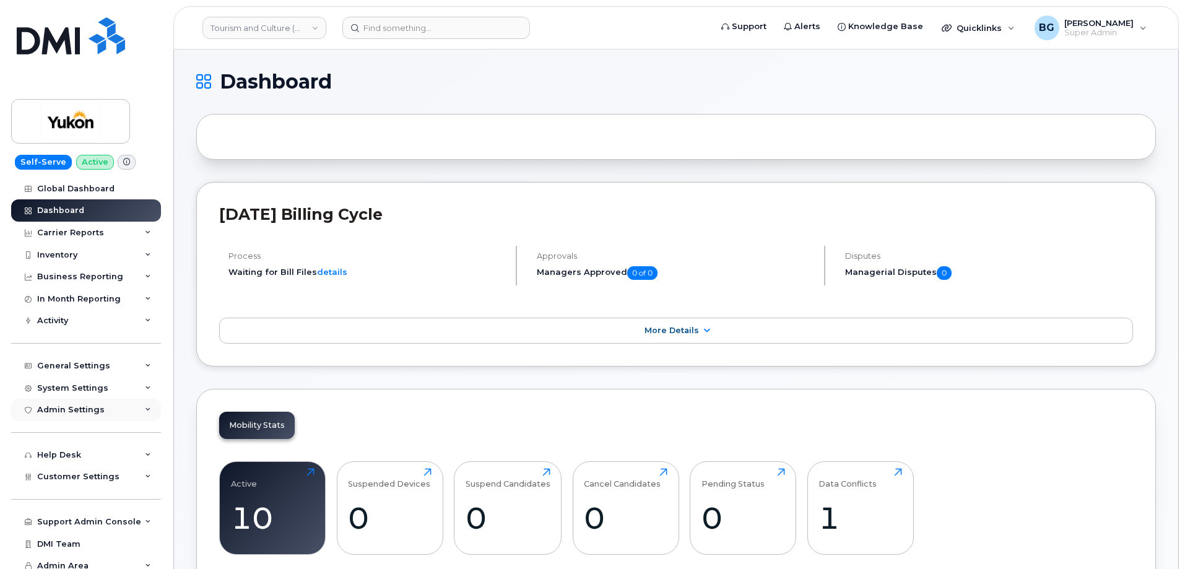
click at [72, 412] on div "Admin Settings" at bounding box center [70, 410] width 67 height 10
click at [68, 427] on div "SSO SAML" at bounding box center [65, 432] width 44 height 11
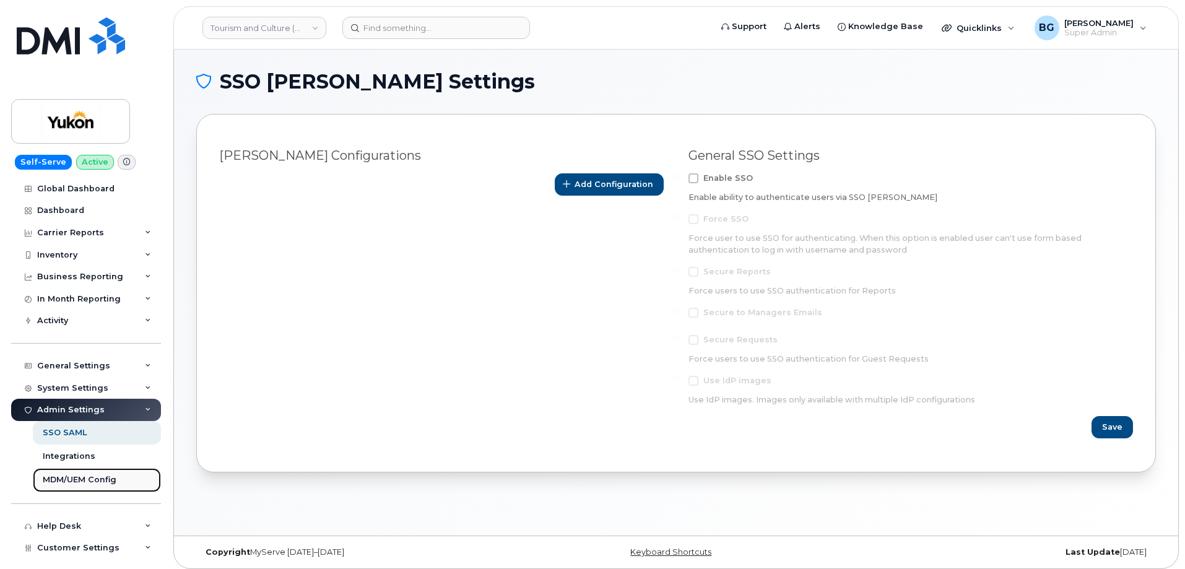
click at [66, 477] on div "MDM/UEM Config" at bounding box center [80, 479] width 74 height 11
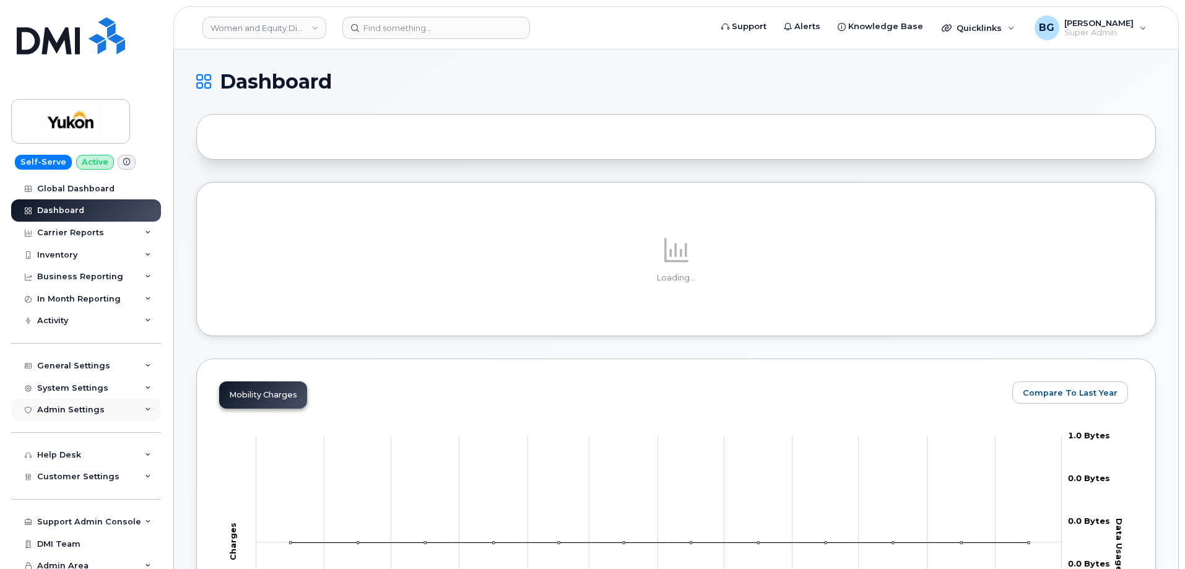
click at [59, 412] on div "Admin Settings" at bounding box center [70, 410] width 67 height 10
click at [60, 428] on div "SSO SAML" at bounding box center [65, 432] width 44 height 11
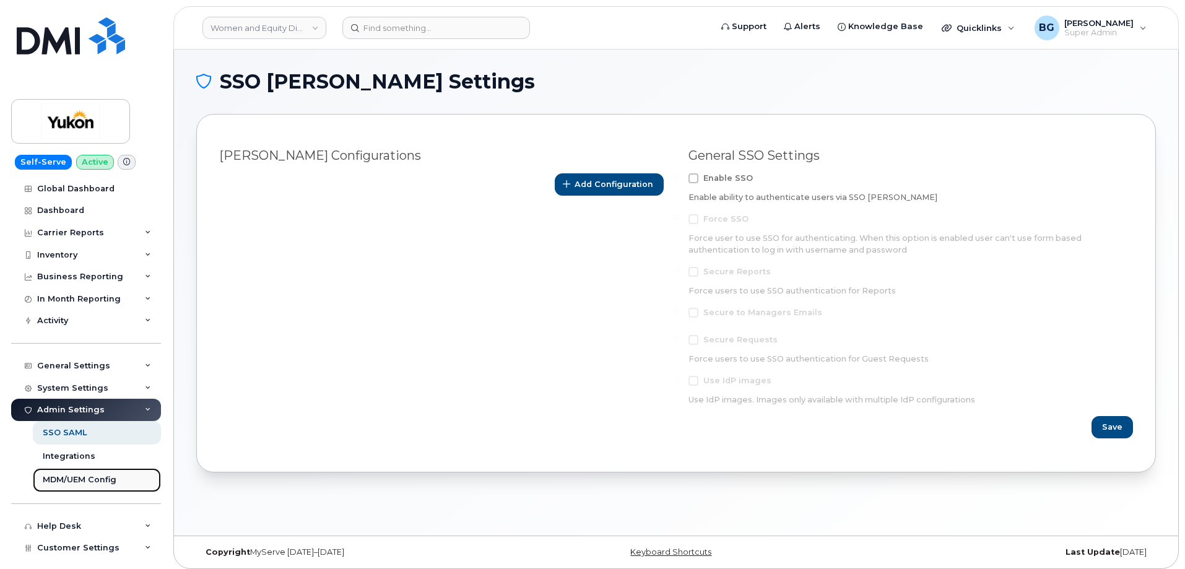
click at [78, 478] on div "MDM/UEM Config" at bounding box center [80, 479] width 74 height 11
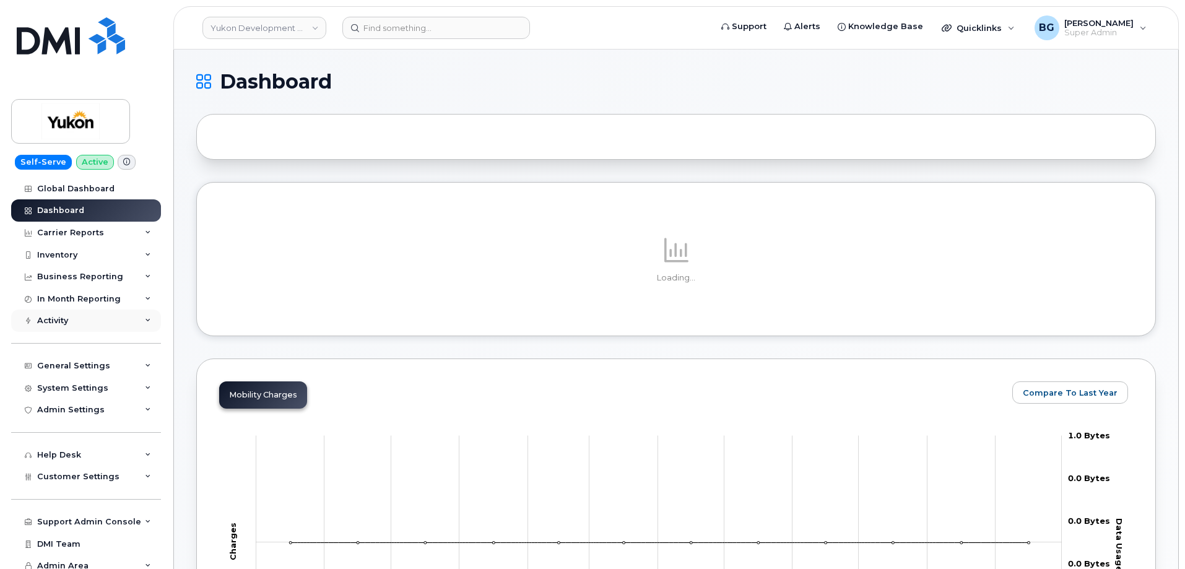
click at [84, 321] on div "Activity" at bounding box center [86, 320] width 150 height 22
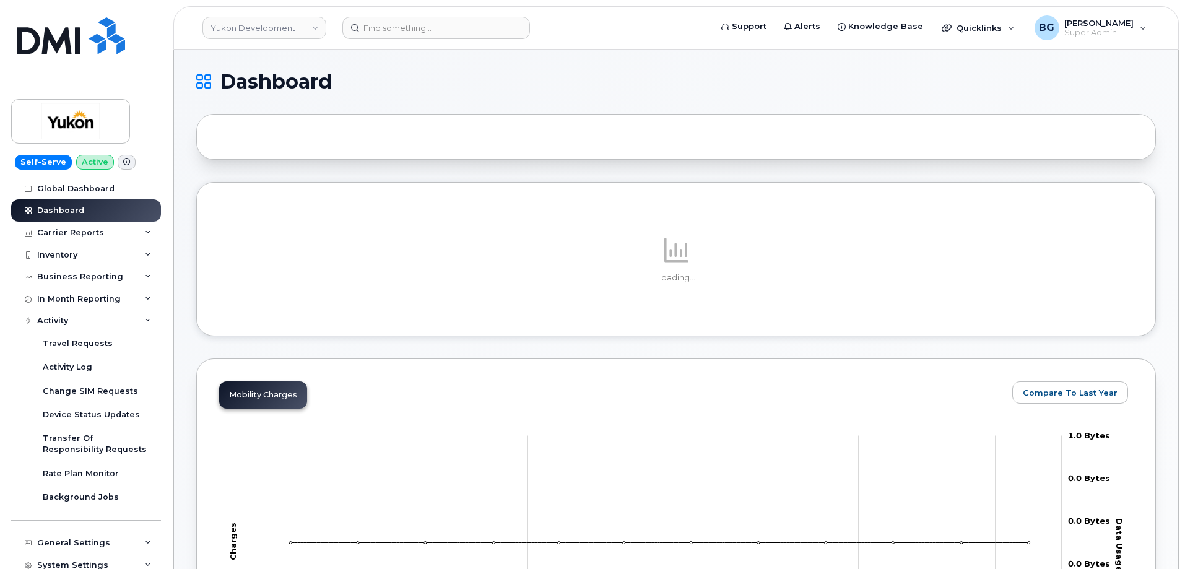
drag, startPoint x: 48, startPoint y: 321, endPoint x: 60, endPoint y: 340, distance: 22.3
click at [48, 321] on div "Activity" at bounding box center [52, 321] width 31 height 10
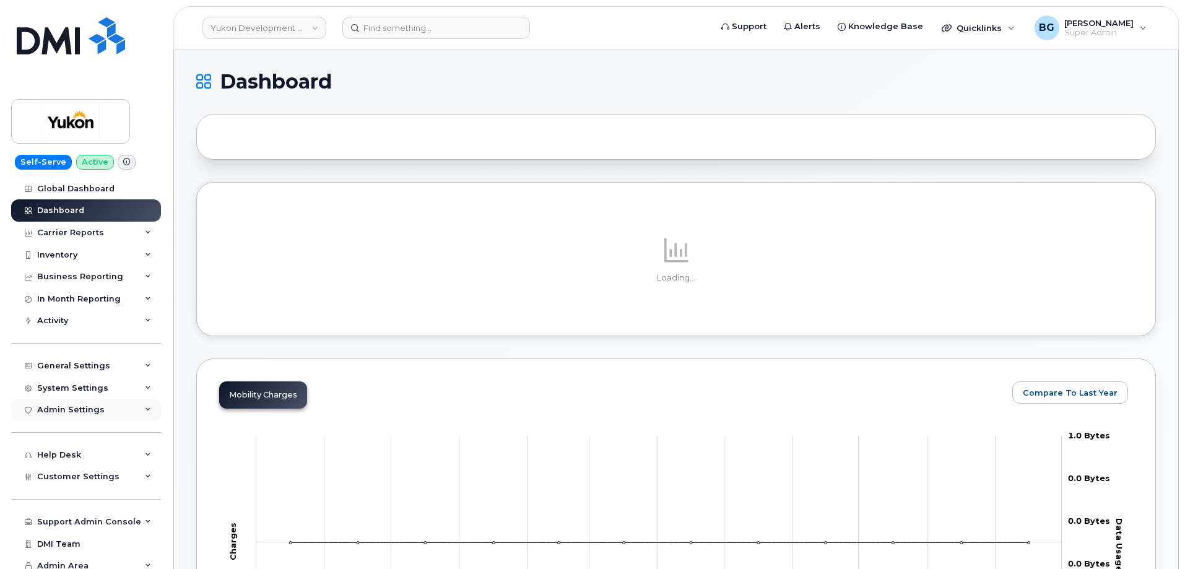
click at [63, 406] on div "Admin Settings" at bounding box center [70, 410] width 67 height 10
click at [63, 433] on div "SSO SAML" at bounding box center [65, 432] width 44 height 11
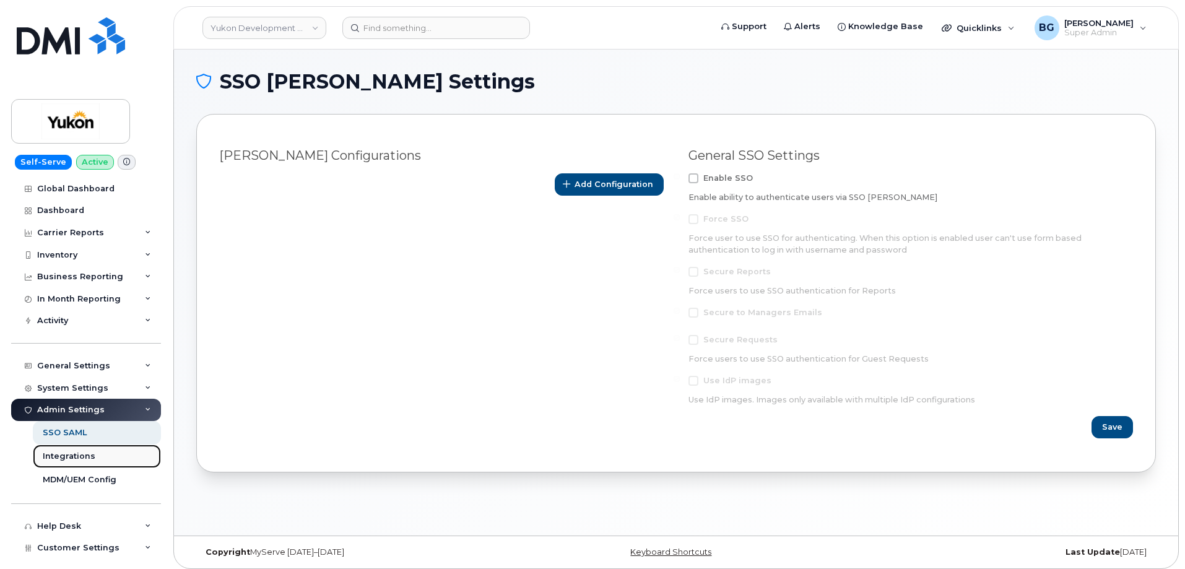
click at [71, 457] on div "Integrations" at bounding box center [69, 456] width 53 height 11
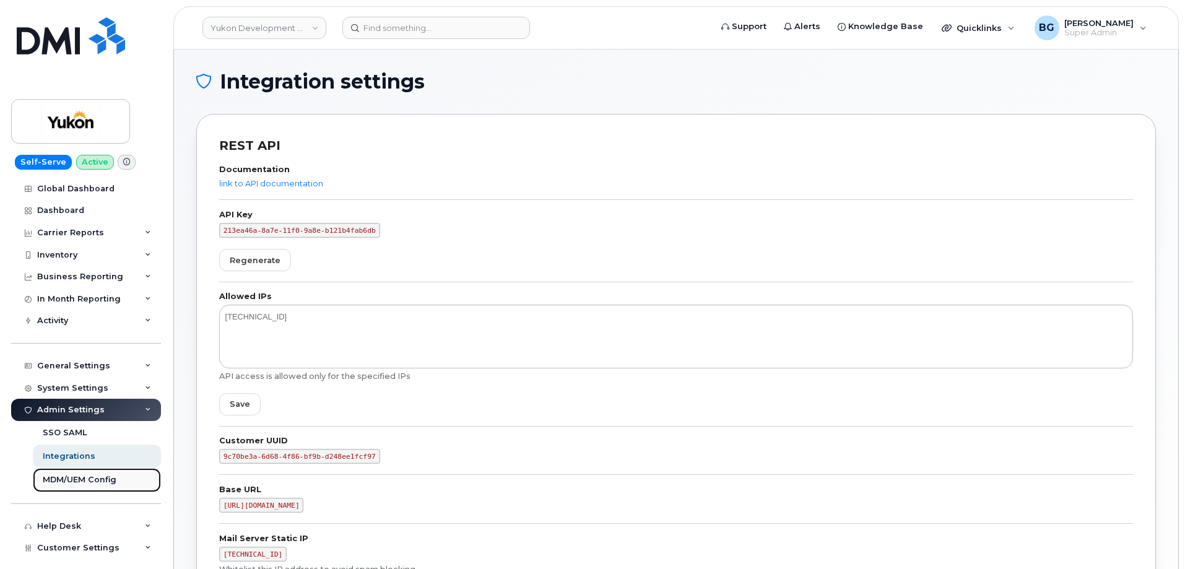
click at [72, 478] on div "MDM/UEM Config" at bounding box center [80, 479] width 74 height 11
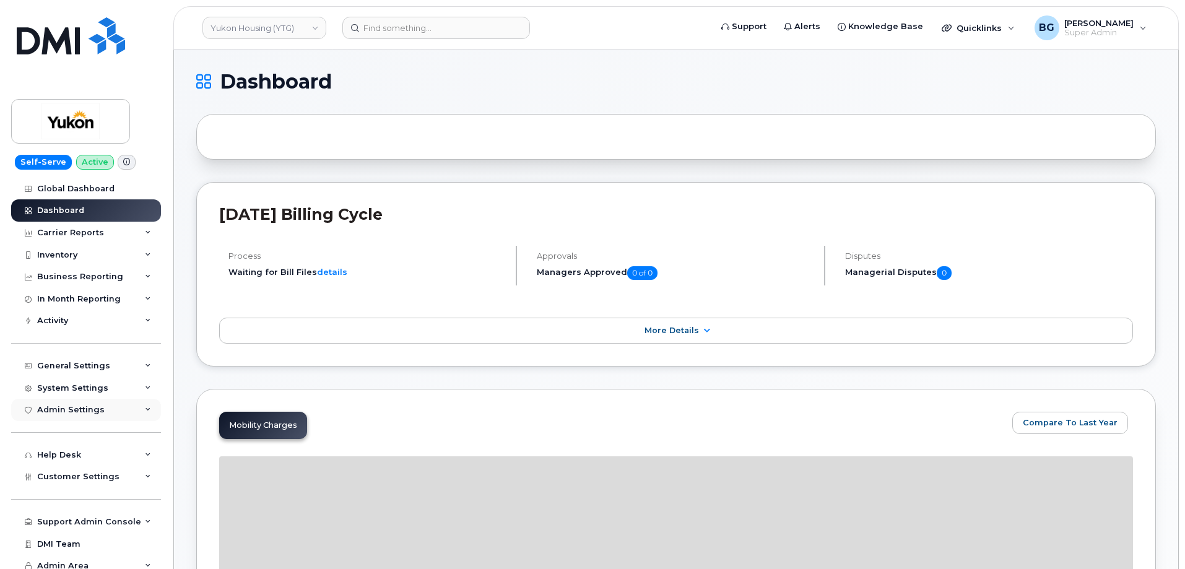
click at [87, 405] on div "Admin Settings" at bounding box center [70, 410] width 67 height 10
click at [73, 430] on div "SSO SAML" at bounding box center [65, 432] width 44 height 11
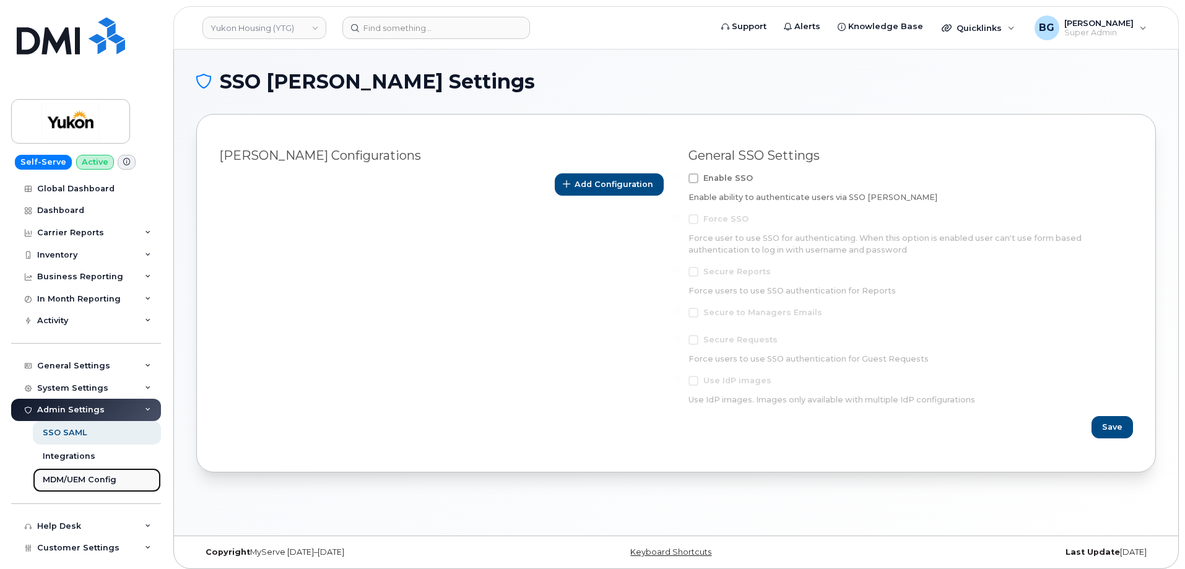
click at [67, 480] on div "MDM/UEM Config" at bounding box center [80, 479] width 74 height 11
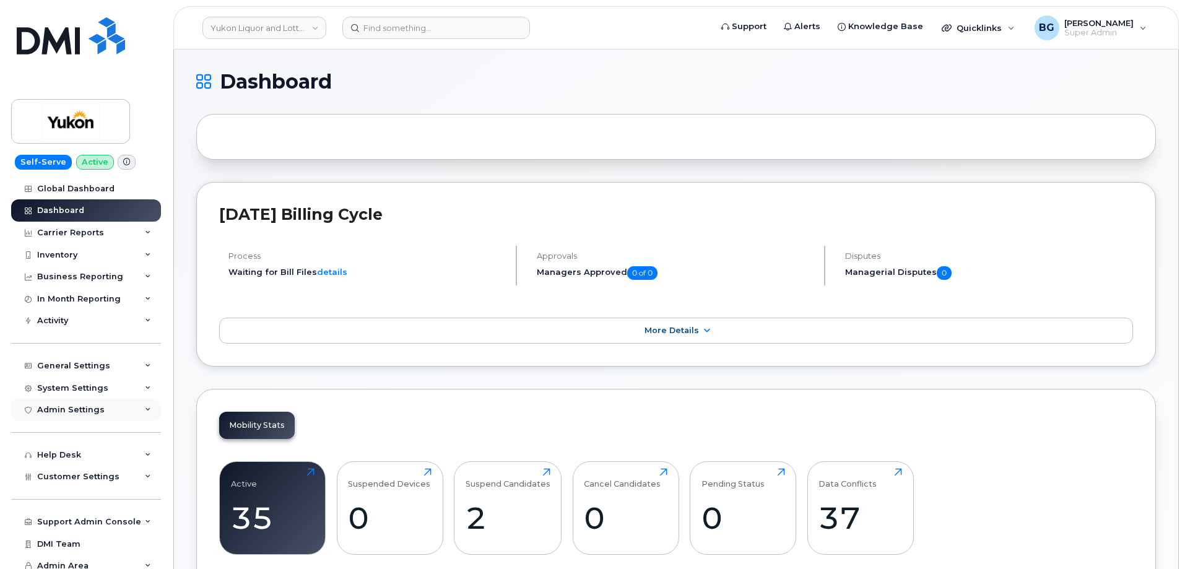
click at [64, 410] on div "Admin Settings" at bounding box center [70, 410] width 67 height 10
click at [63, 430] on div "SSO SAML" at bounding box center [65, 432] width 44 height 11
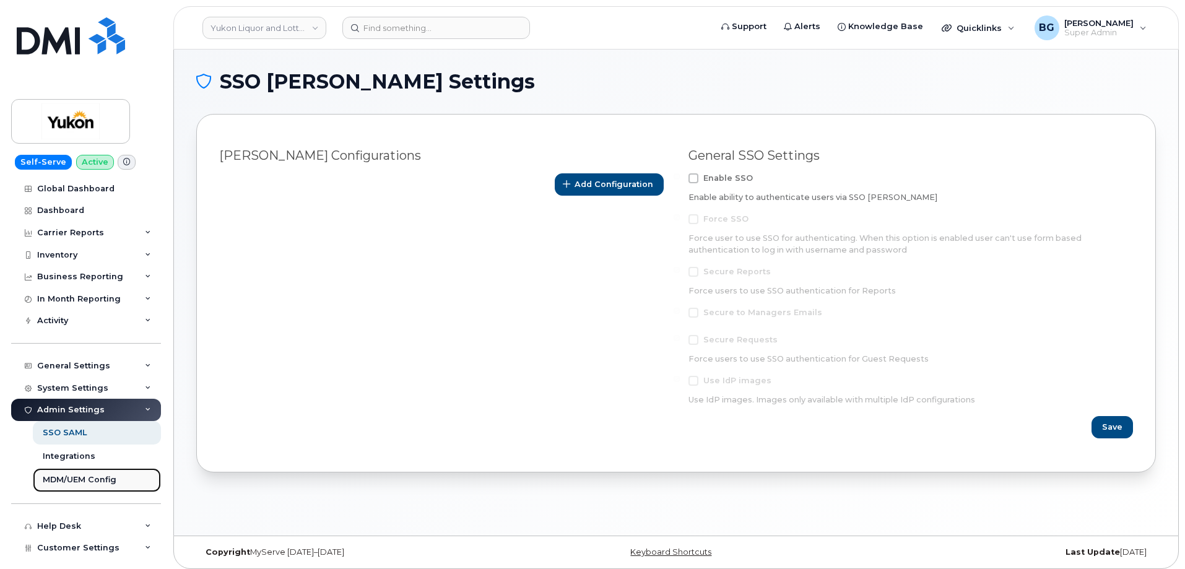
click at [60, 477] on div "MDM/UEM Config" at bounding box center [80, 479] width 74 height 11
